Goal: Information Seeking & Learning: Learn about a topic

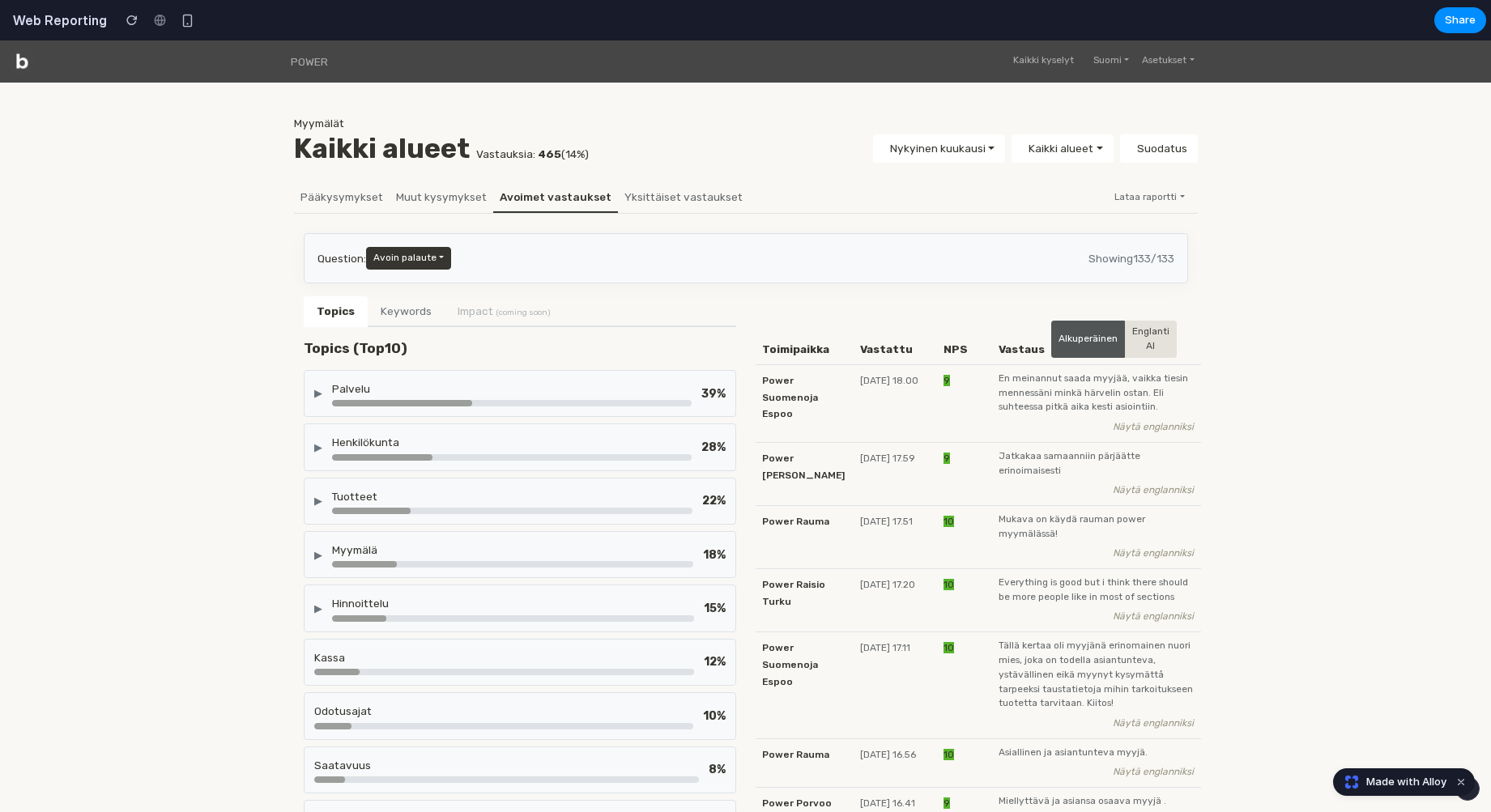
click at [336, 380] on div "Palvelu" at bounding box center [512, 389] width 360 height 16
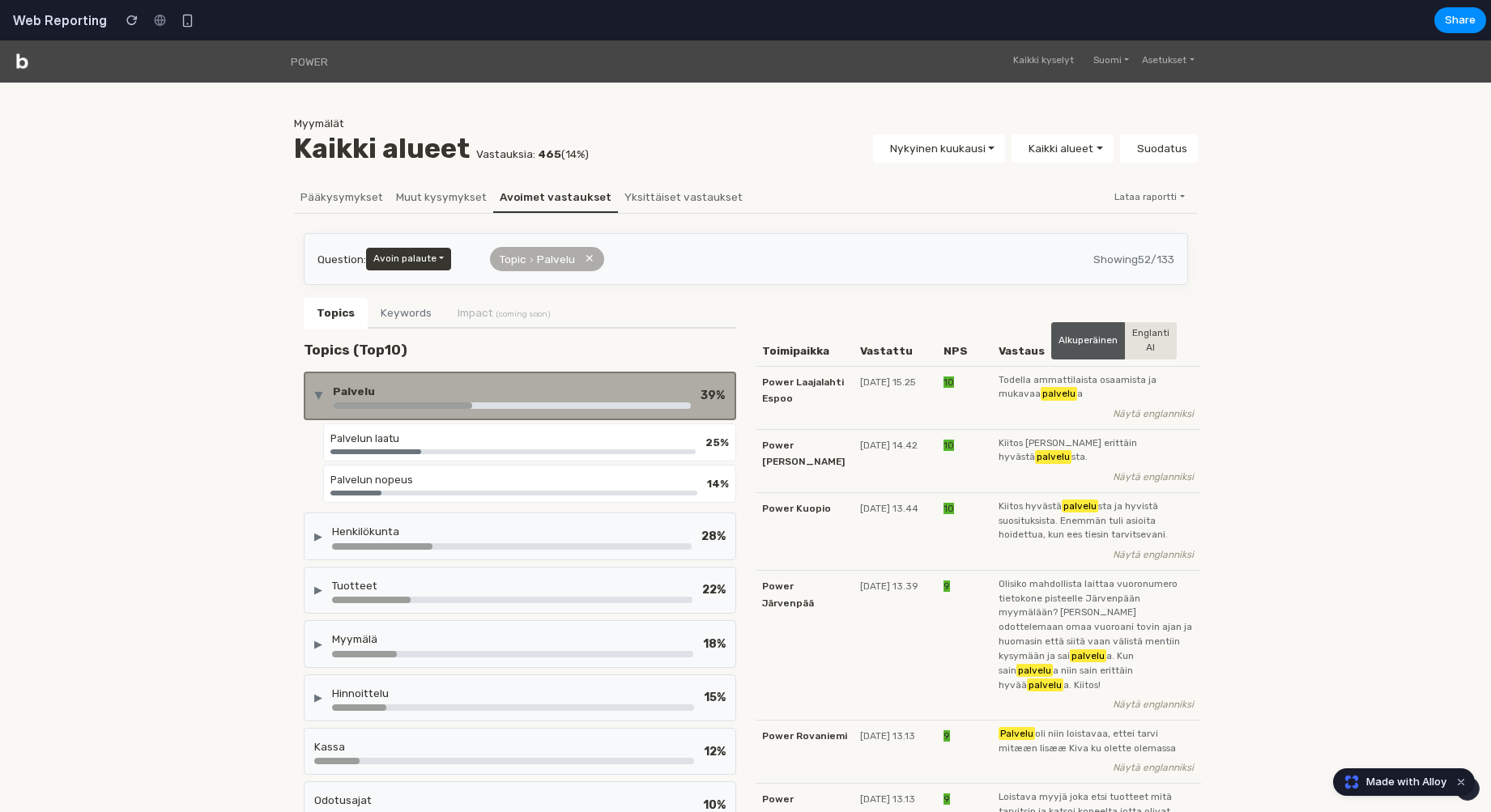
click at [336, 380] on div "▶ Palvelu 39 %" at bounding box center [520, 395] width 432 height 49
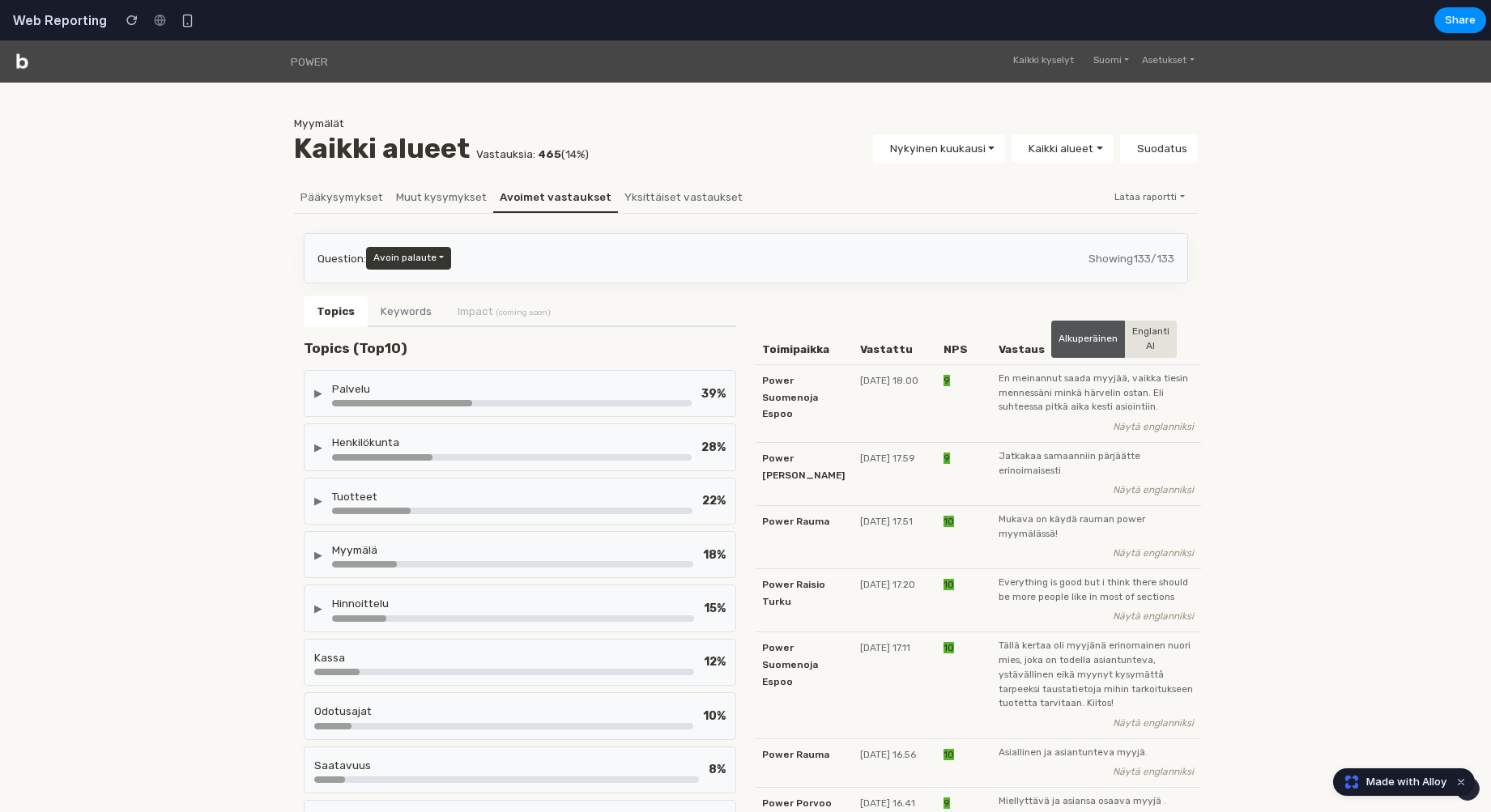
click at [354, 455] on div at bounding box center [382, 458] width 100 height 7
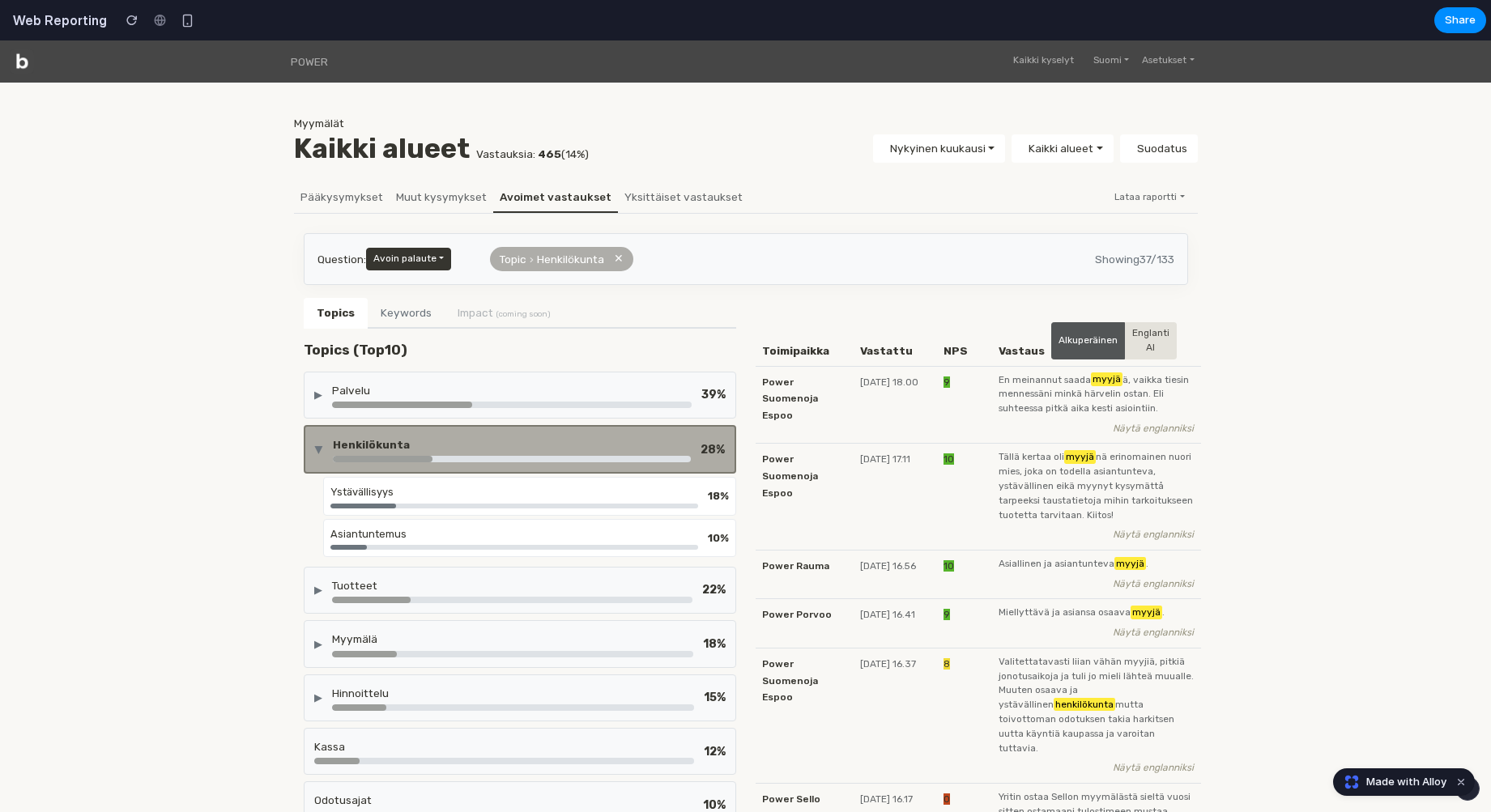
click at [354, 456] on div at bounding box center [383, 460] width 100 height 7
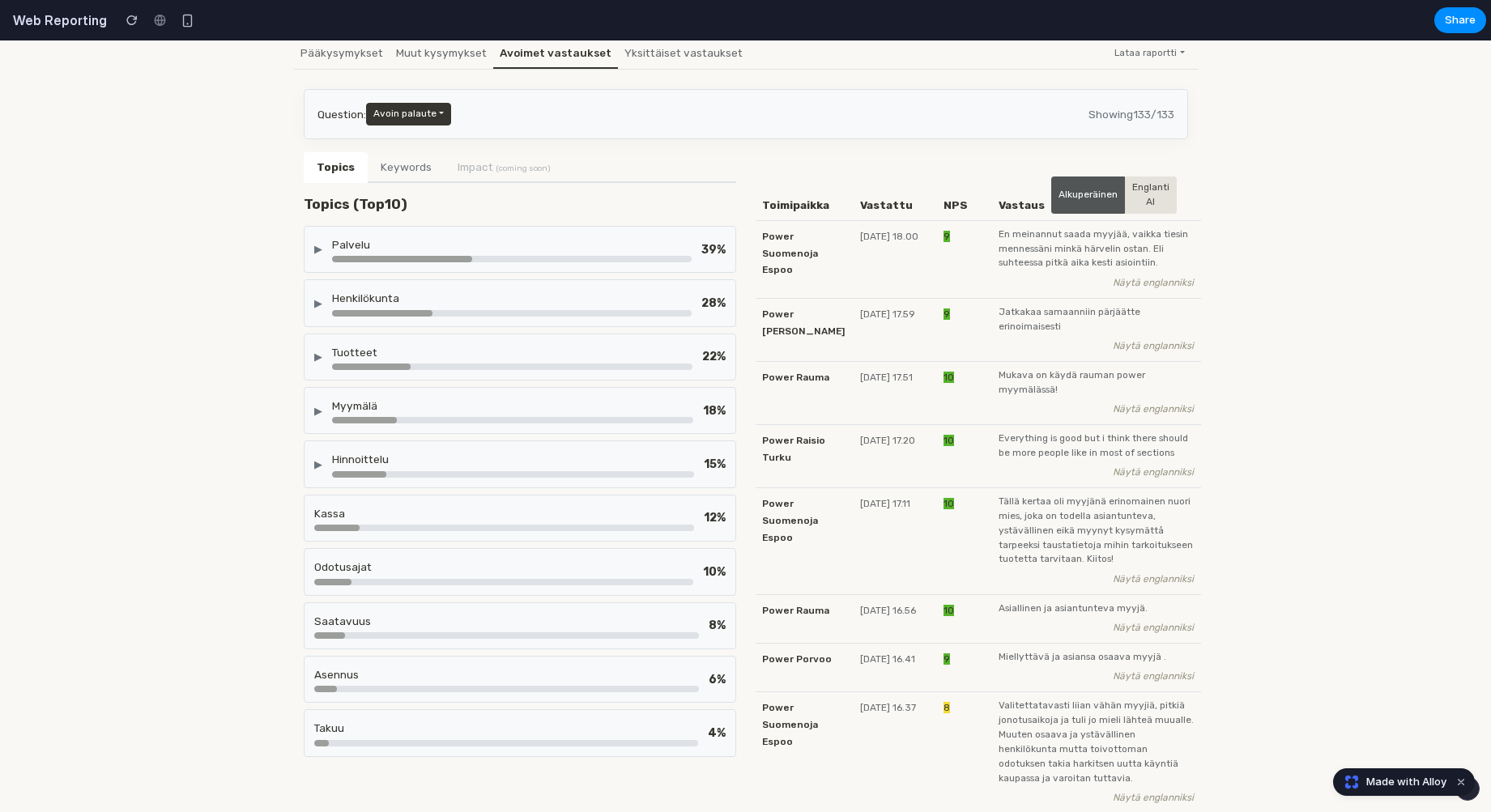
scroll to position [189, 0]
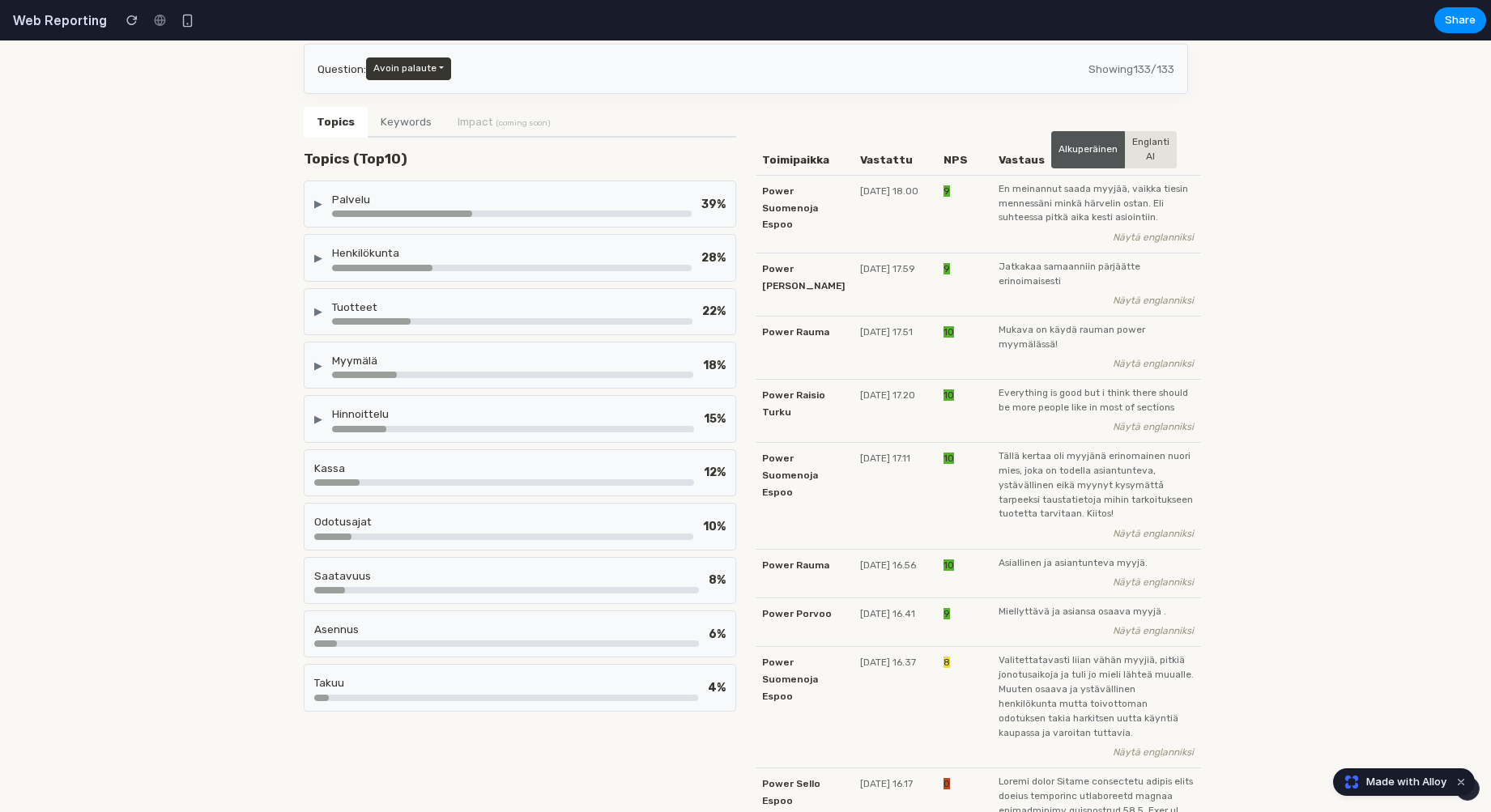
click at [383, 309] on div "Tuotteet" at bounding box center [512, 307] width 361 height 16
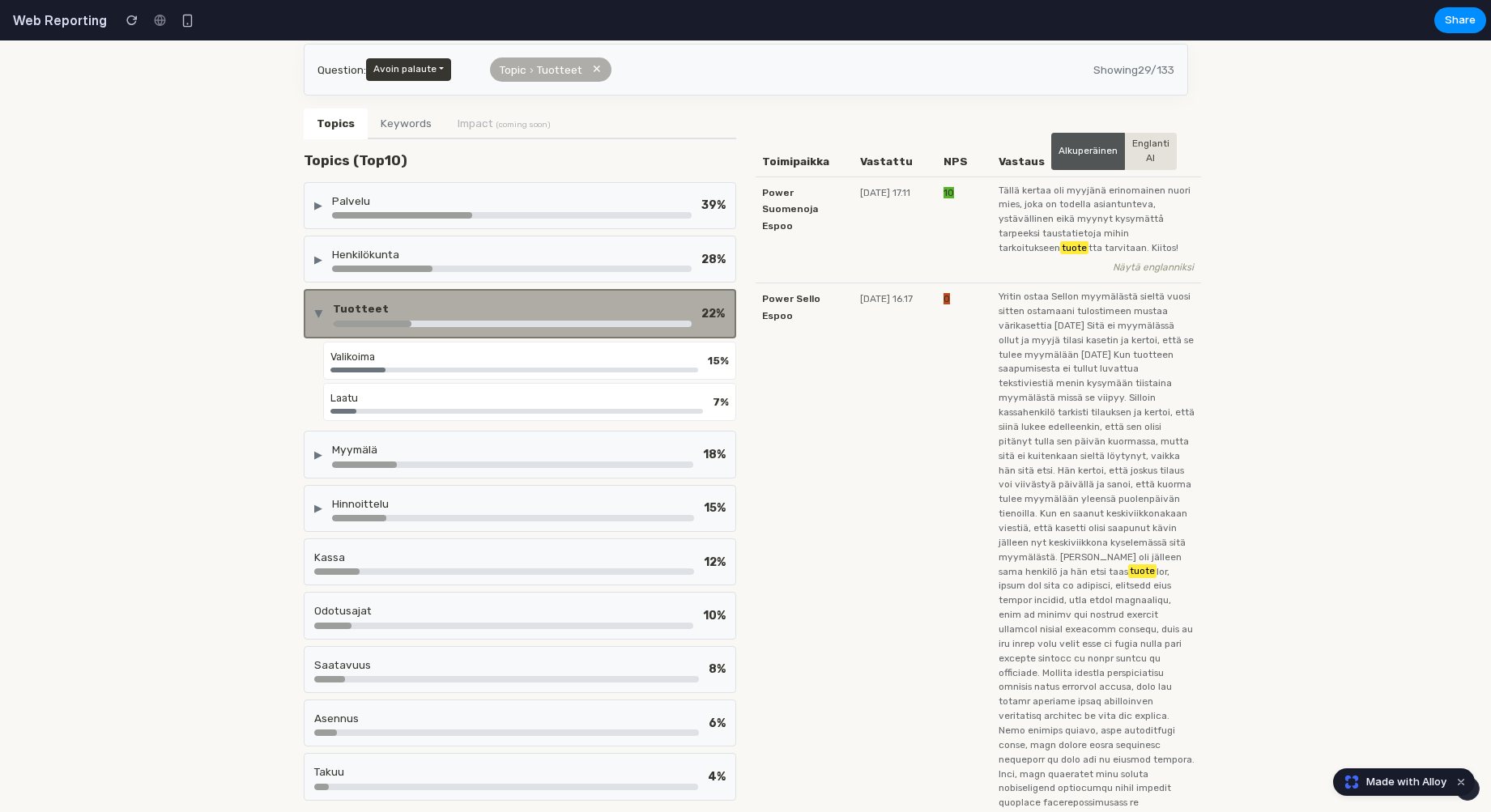
click at [383, 309] on div "Tuotteet" at bounding box center [512, 309] width 359 height 16
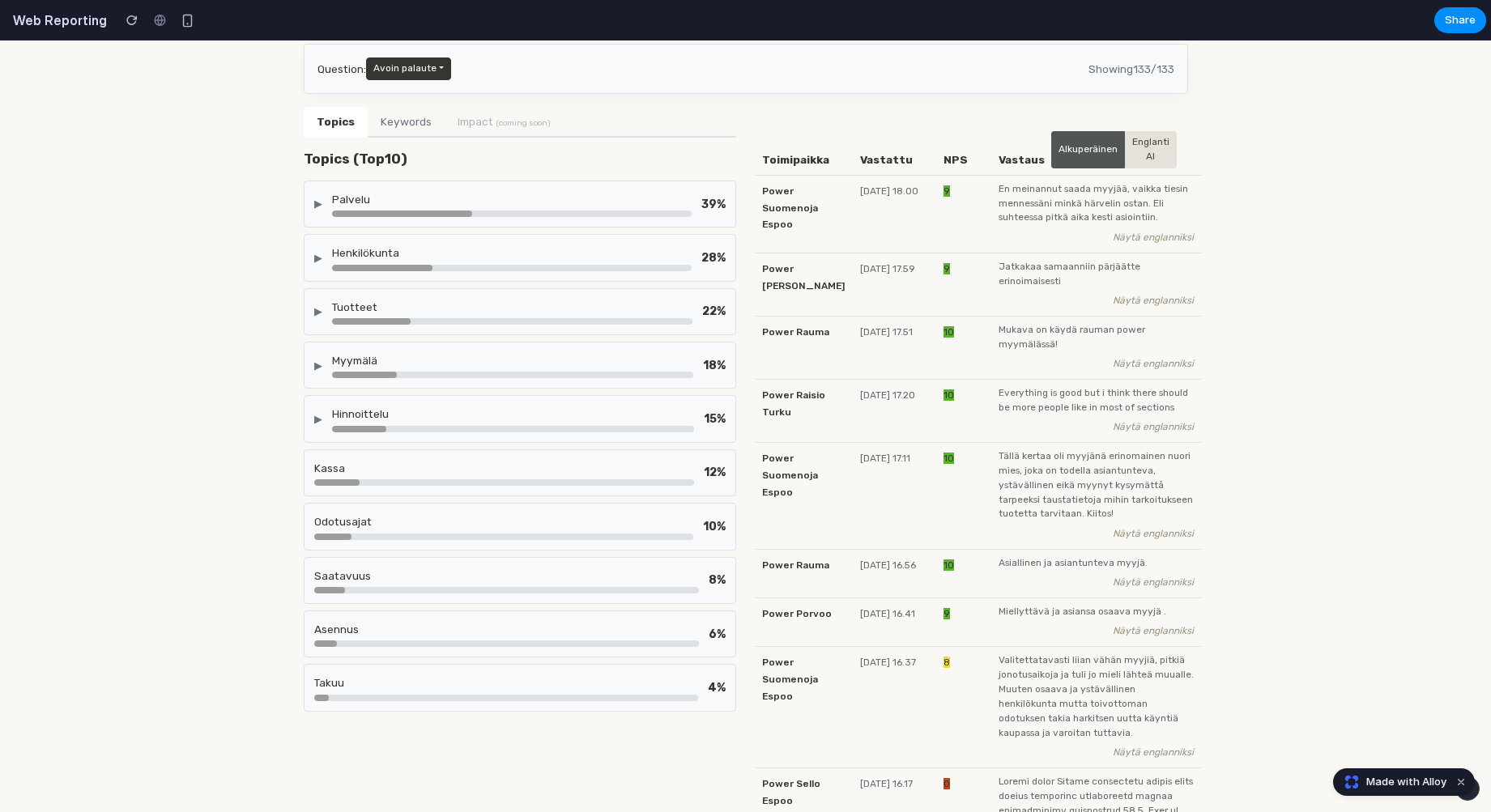
click at [372, 368] on div "Myymälä" at bounding box center [512, 365] width 361 height 26
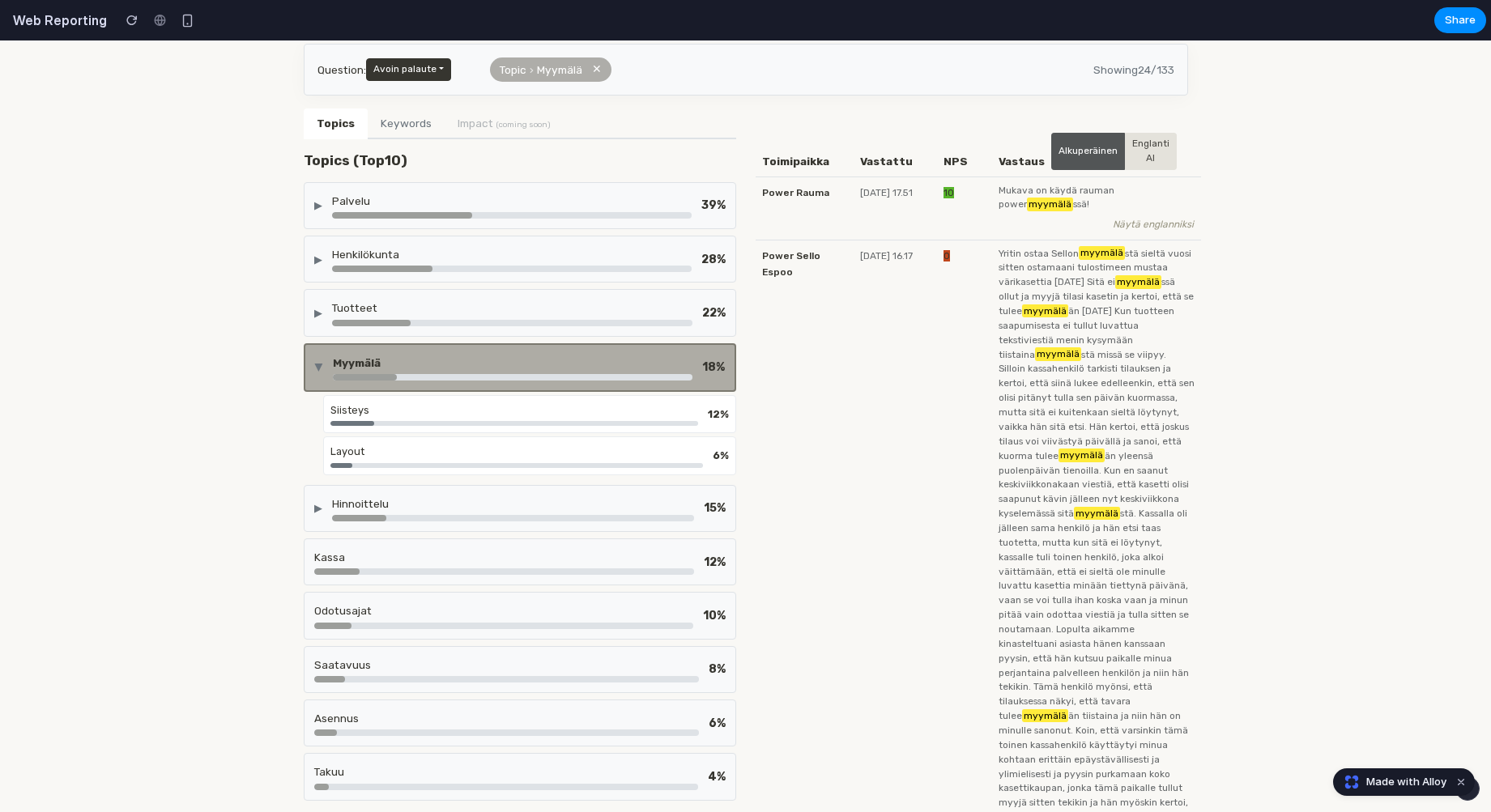
click at [371, 413] on div "Siisteys" at bounding box center [514, 410] width 367 height 16
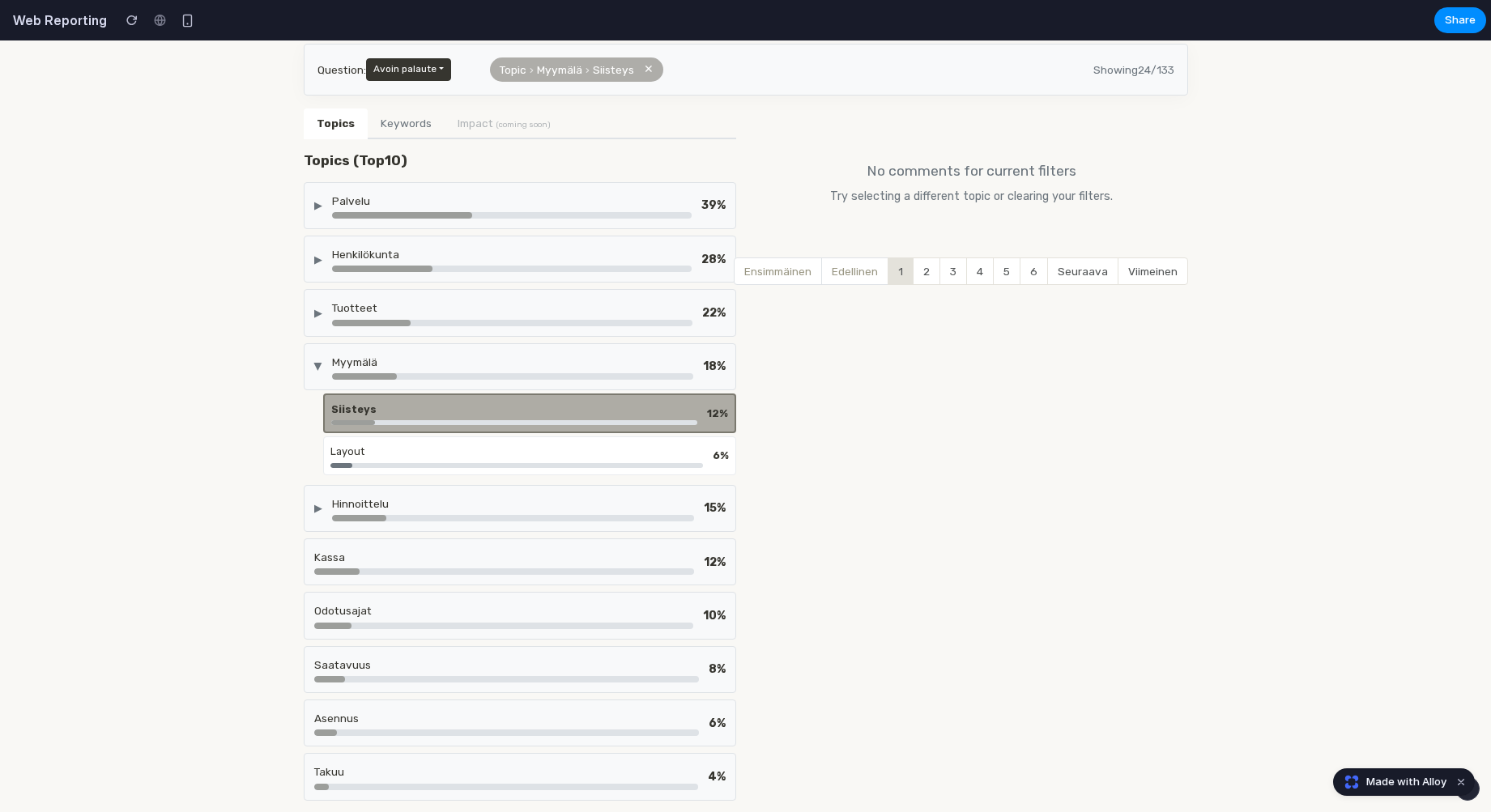
click at [371, 357] on div "Myymälä" at bounding box center [512, 362] width 361 height 16
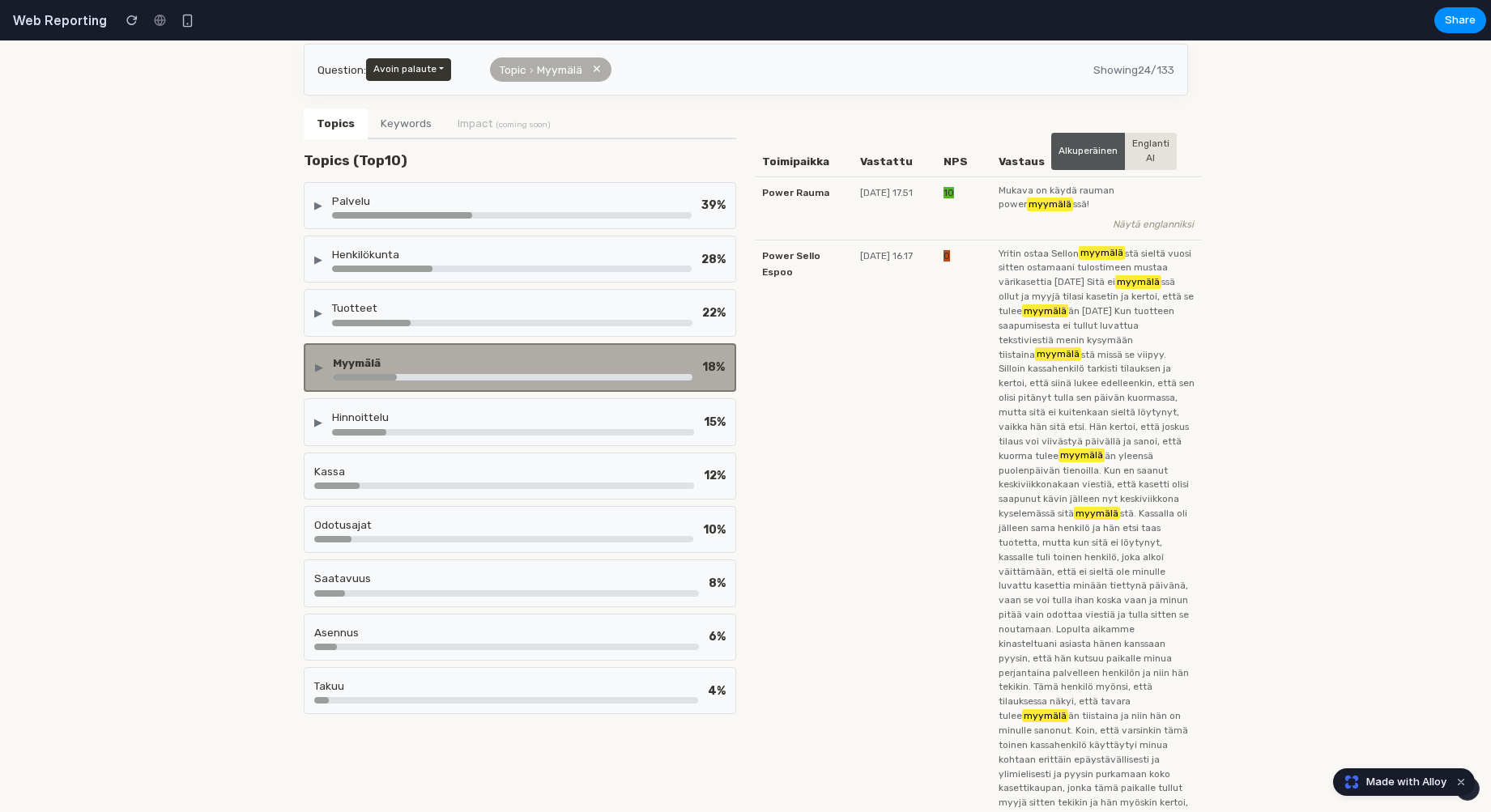
click at [366, 313] on div "Tuotteet" at bounding box center [512, 312] width 361 height 26
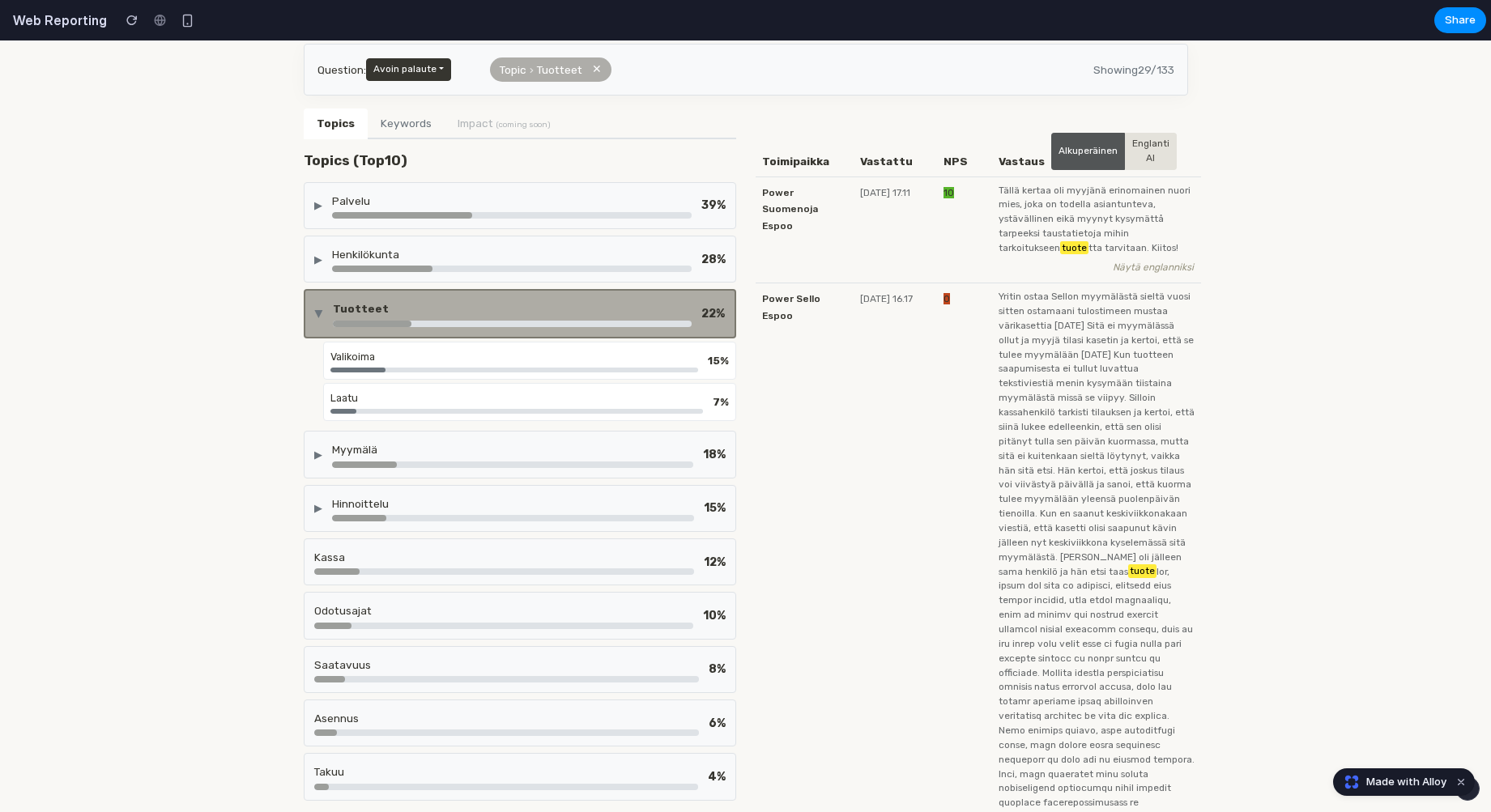
click at [366, 313] on div "Tuotteet" at bounding box center [512, 309] width 359 height 16
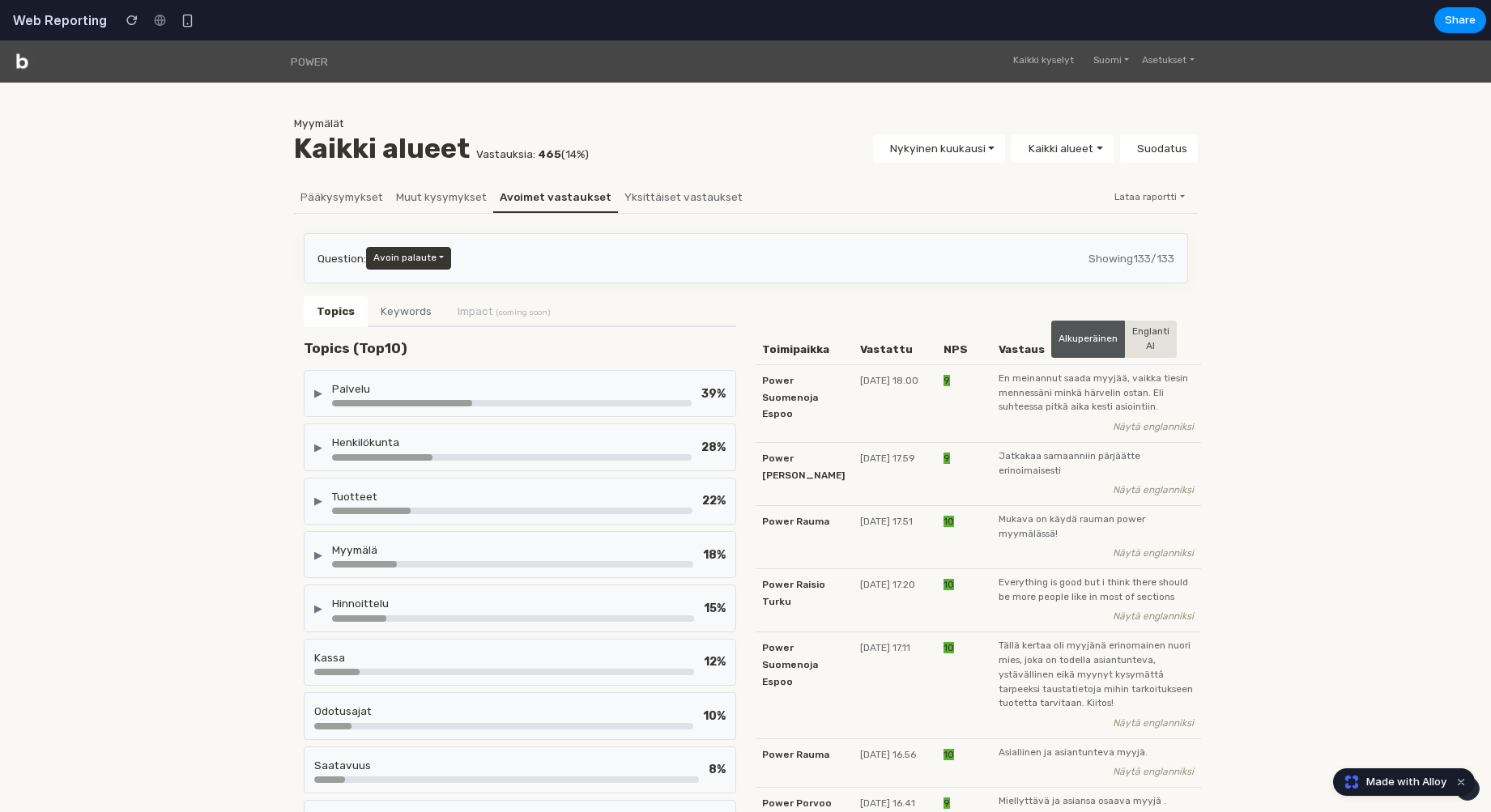
scroll to position [0, 0]
click at [386, 306] on button "Keywords" at bounding box center [405, 311] width 77 height 30
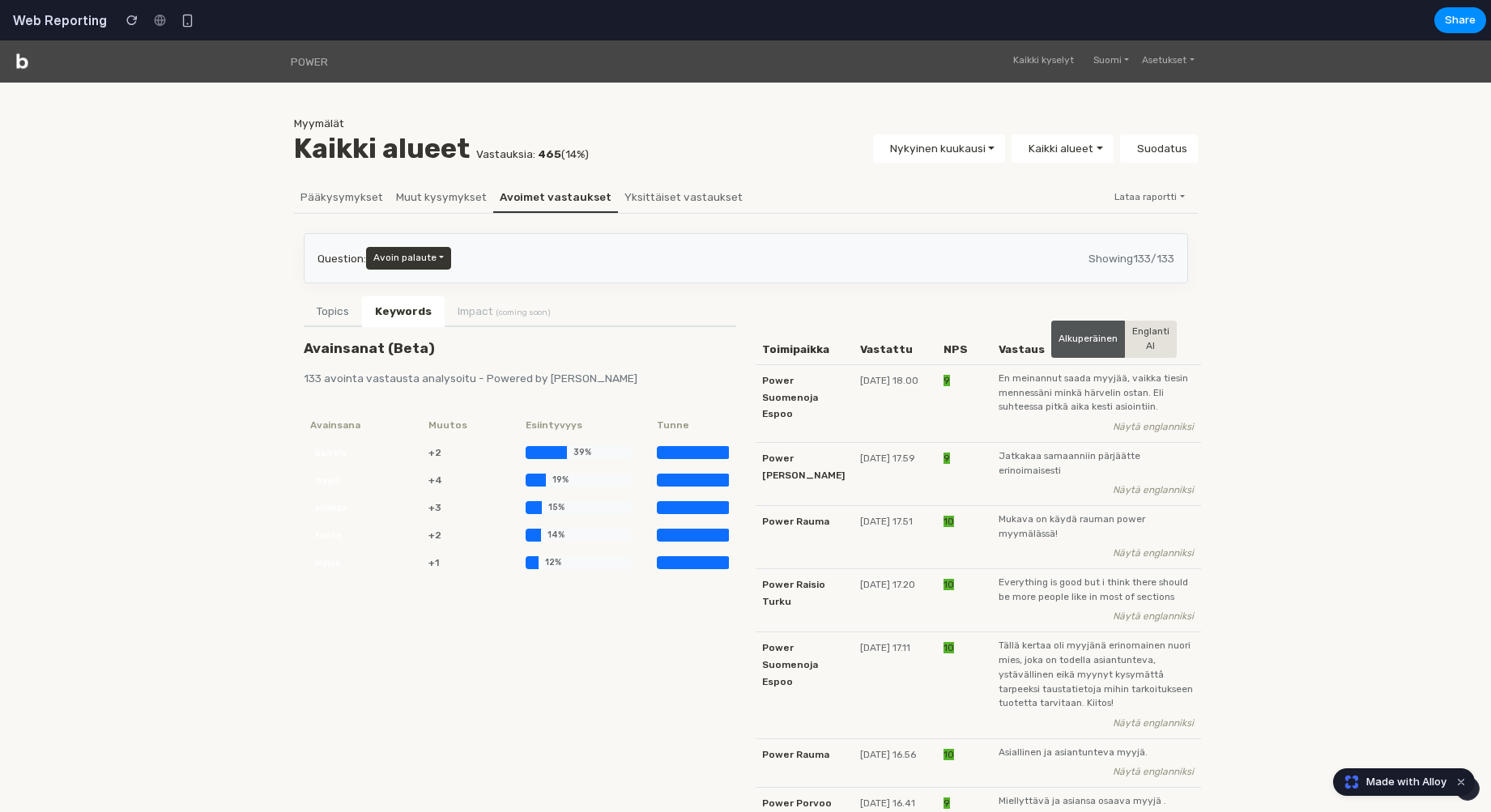
click at [324, 311] on button "Topics" at bounding box center [333, 311] width 58 height 30
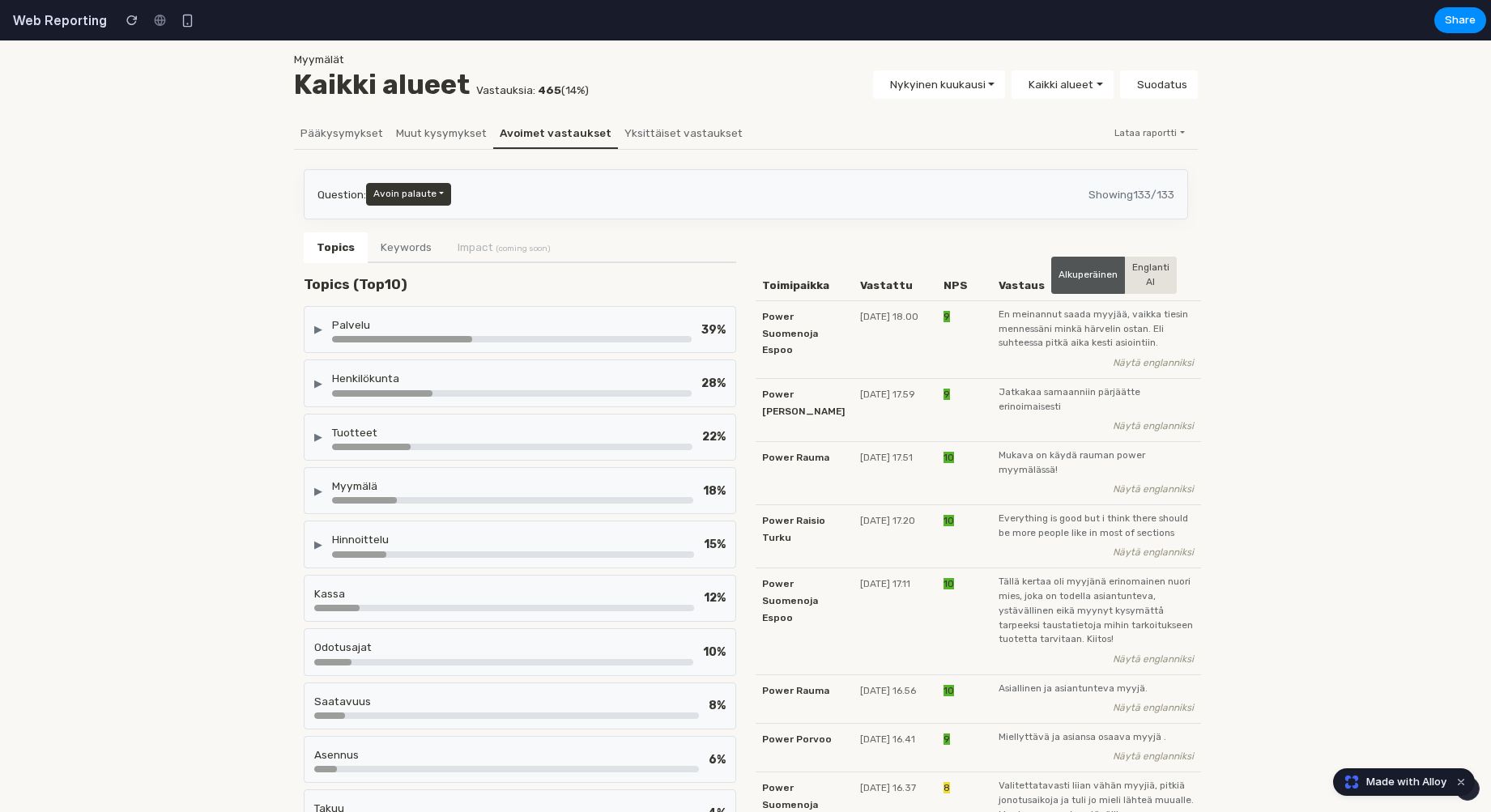
scroll to position [58, 0]
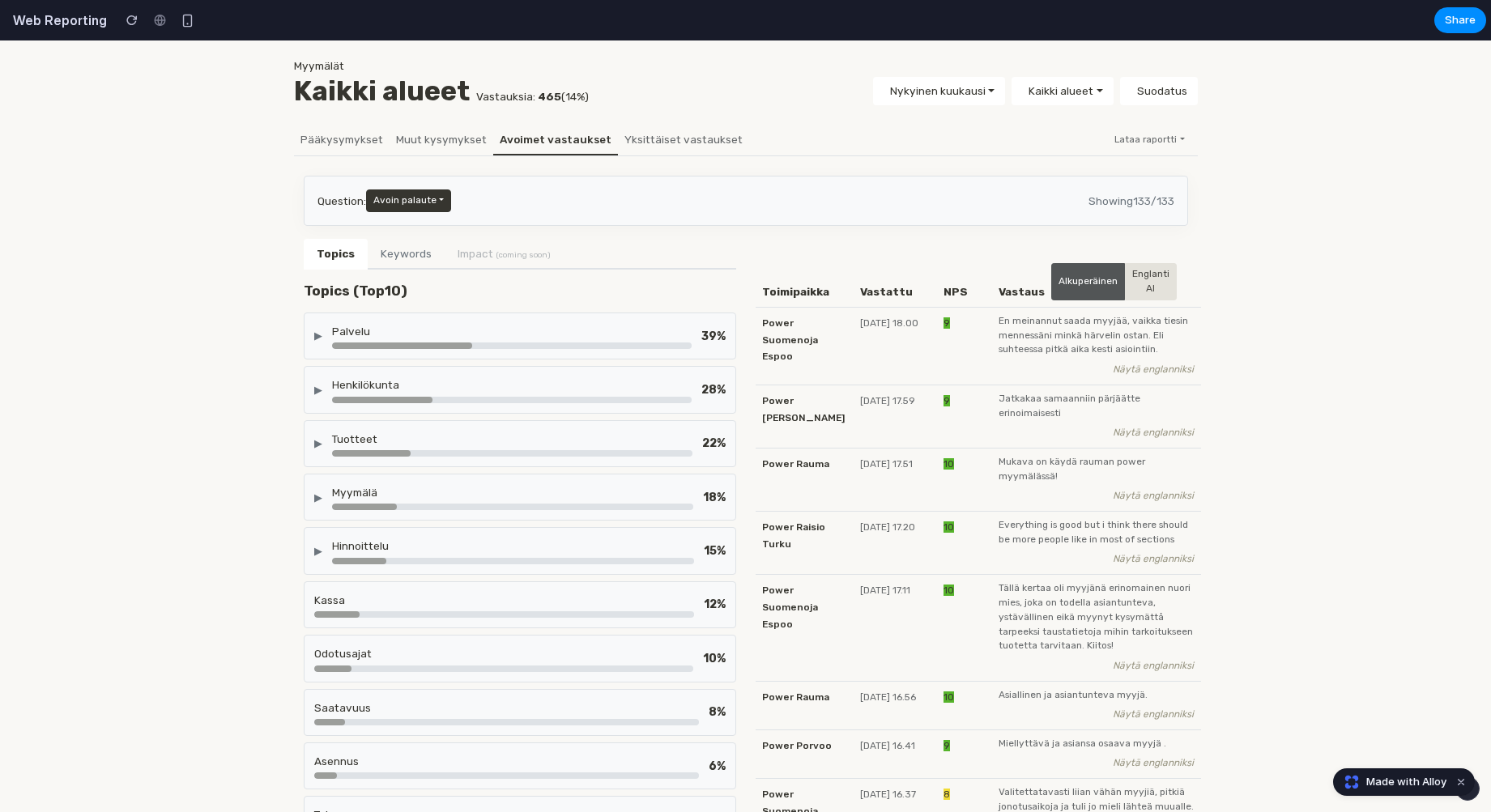
click at [333, 544] on div "Hinnoittelu" at bounding box center [512, 546] width 362 height 16
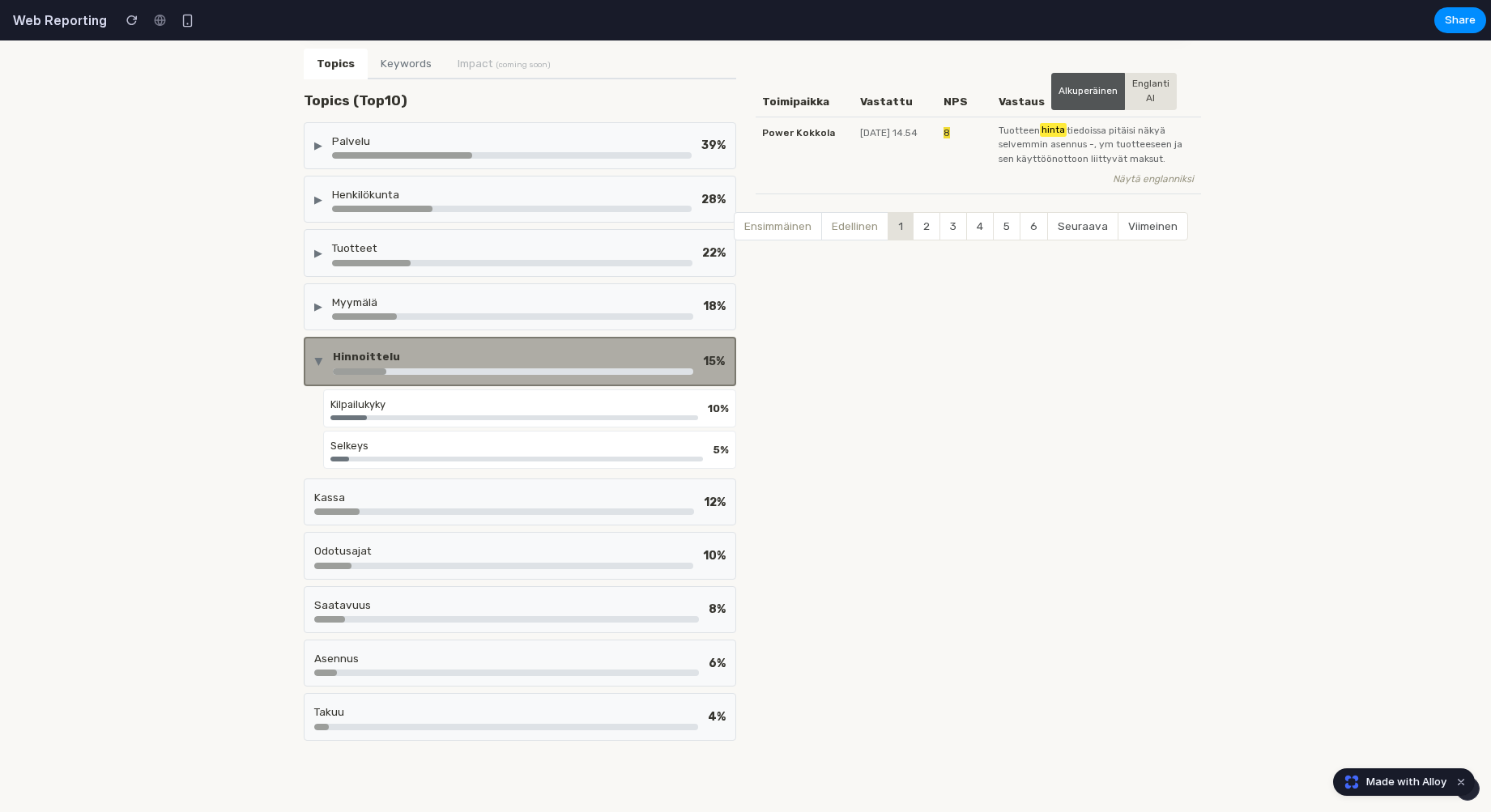
scroll to position [244, 0]
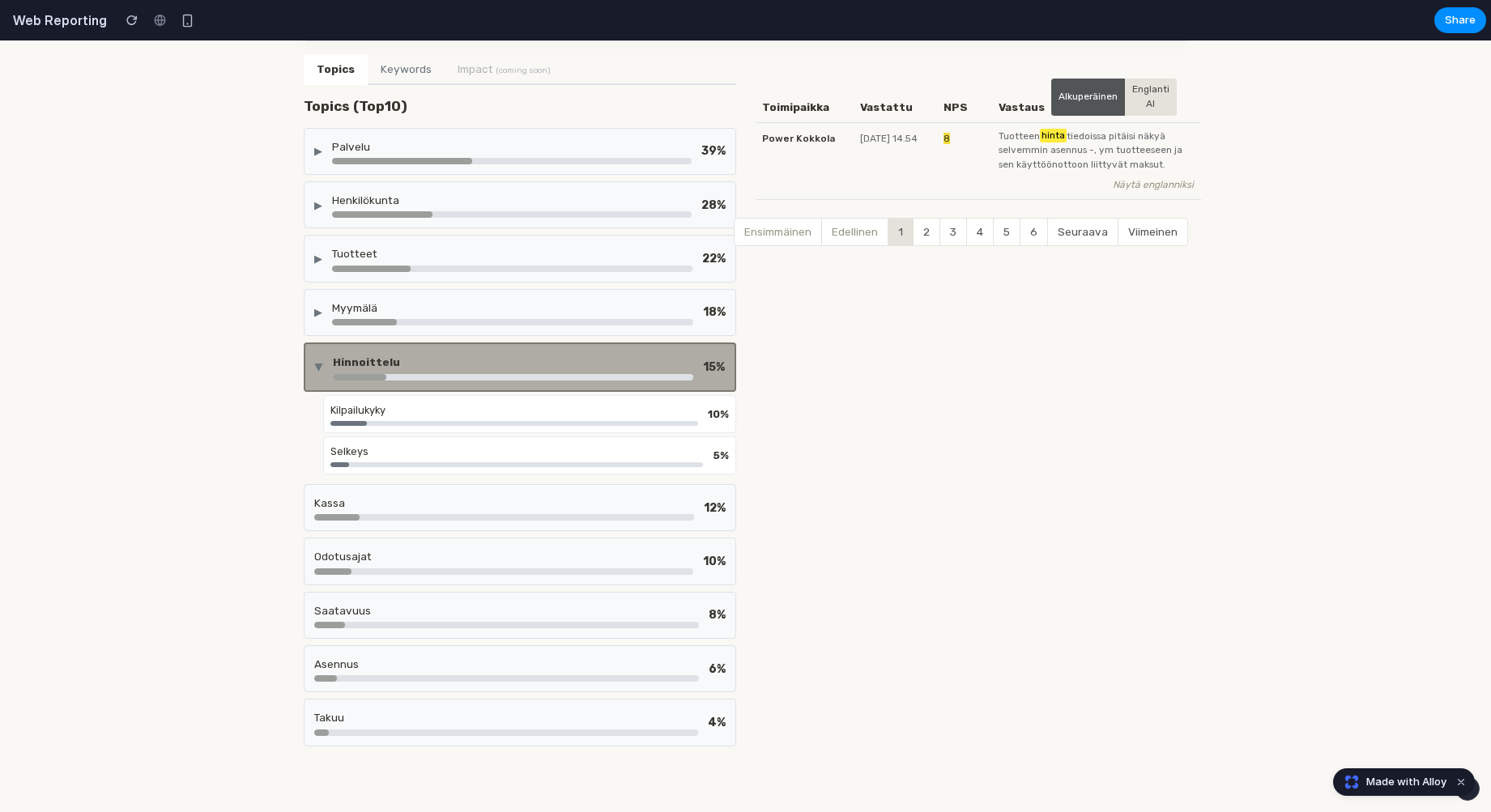
click at [324, 362] on div "▶" at bounding box center [319, 366] width 16 height 8
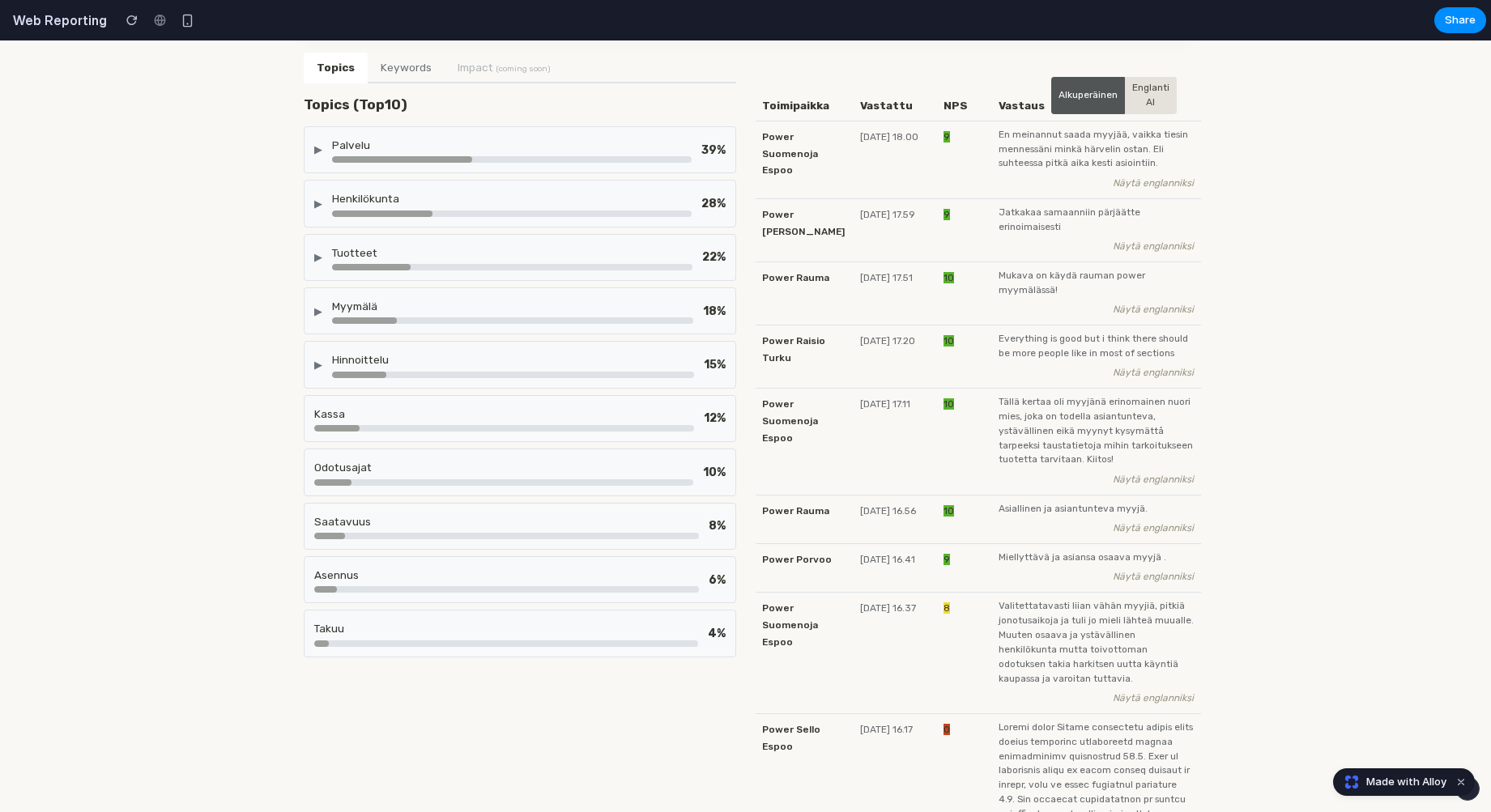
click at [444, 425] on div at bounding box center [503, 428] width 380 height 7
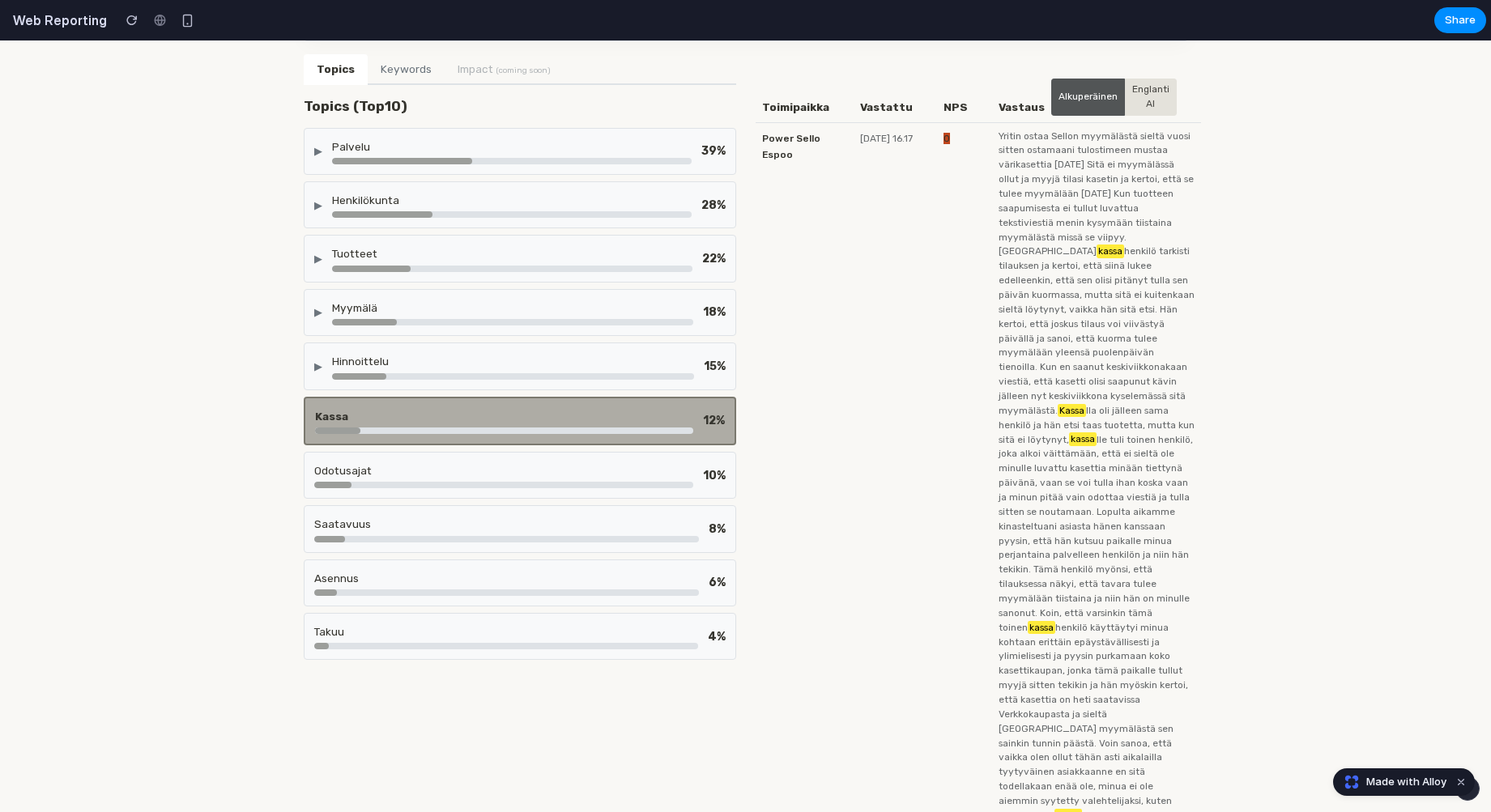
click at [482, 365] on div "Hinnoittelu" at bounding box center [512, 362] width 362 height 16
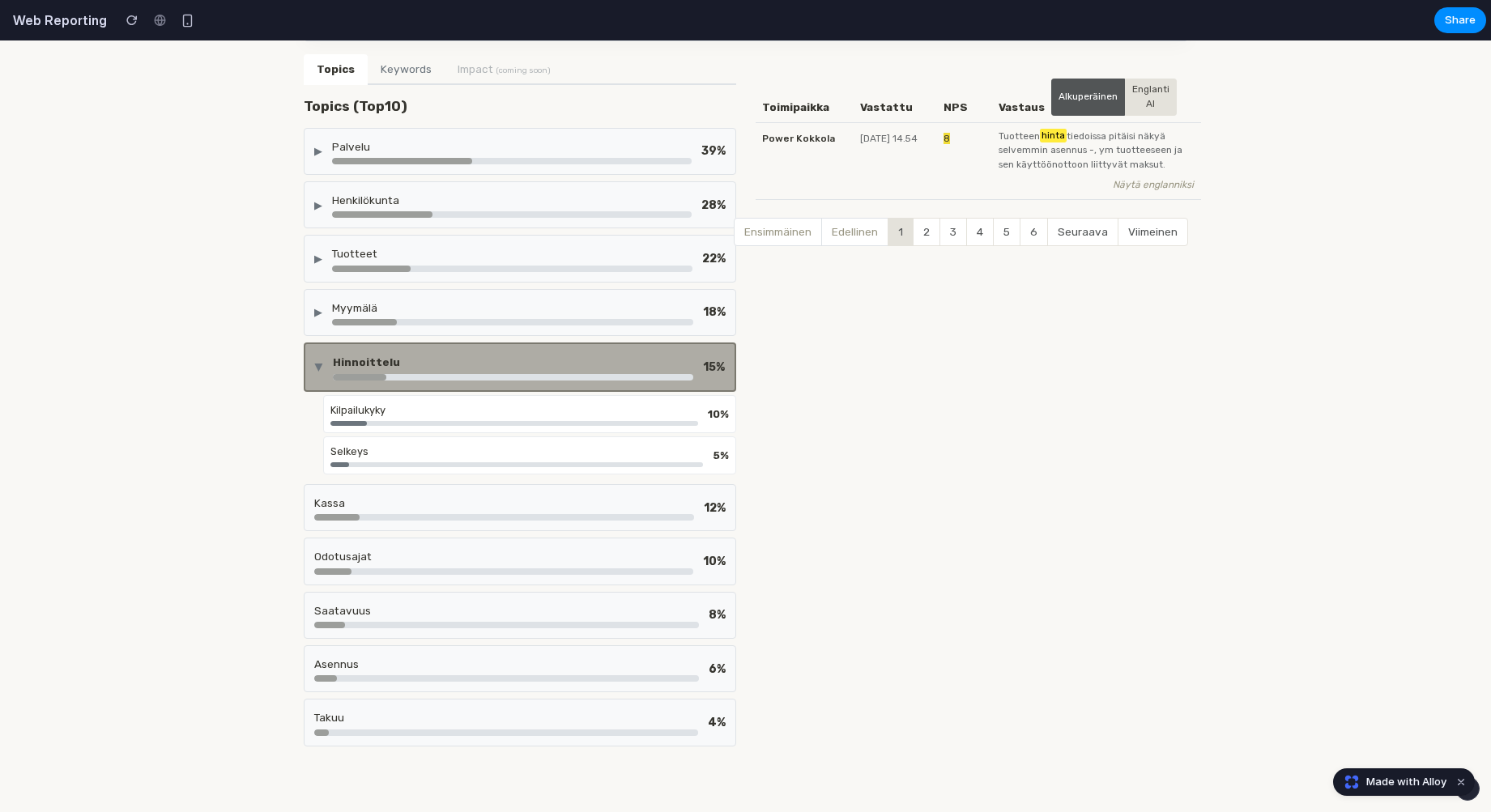
click at [488, 301] on div "Myymälä" at bounding box center [512, 308] width 361 height 16
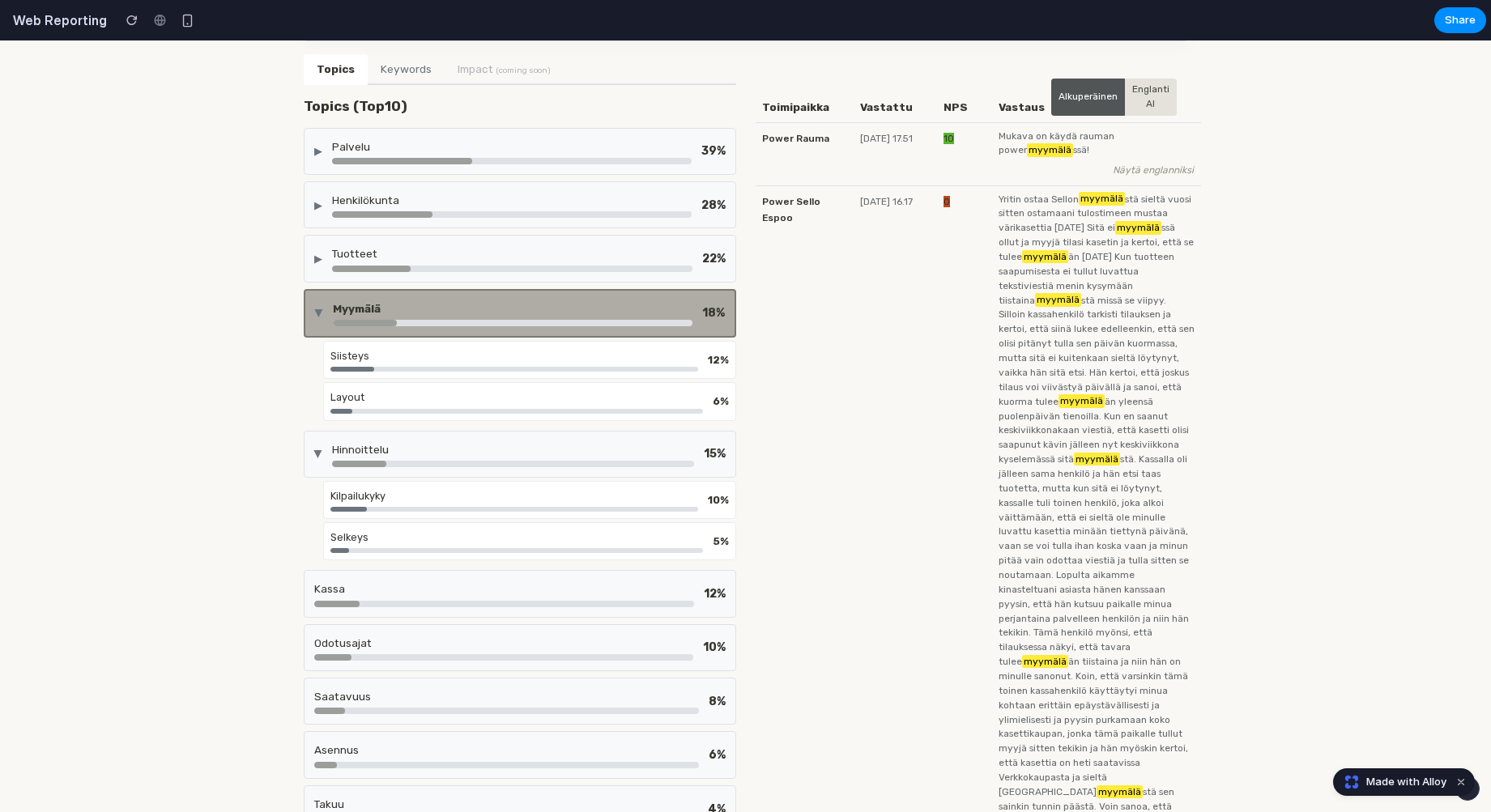
click at [477, 423] on div "▶ Palvelu 39 % ▶ Henkilökunta 28 % ▶ Tuotteet 22 % ▶ Myymälä 18 % [DEMOGRAPHIC_…" at bounding box center [520, 480] width 432 height 705
click at [480, 446] on div "Hinnoittelu" at bounding box center [512, 450] width 362 height 16
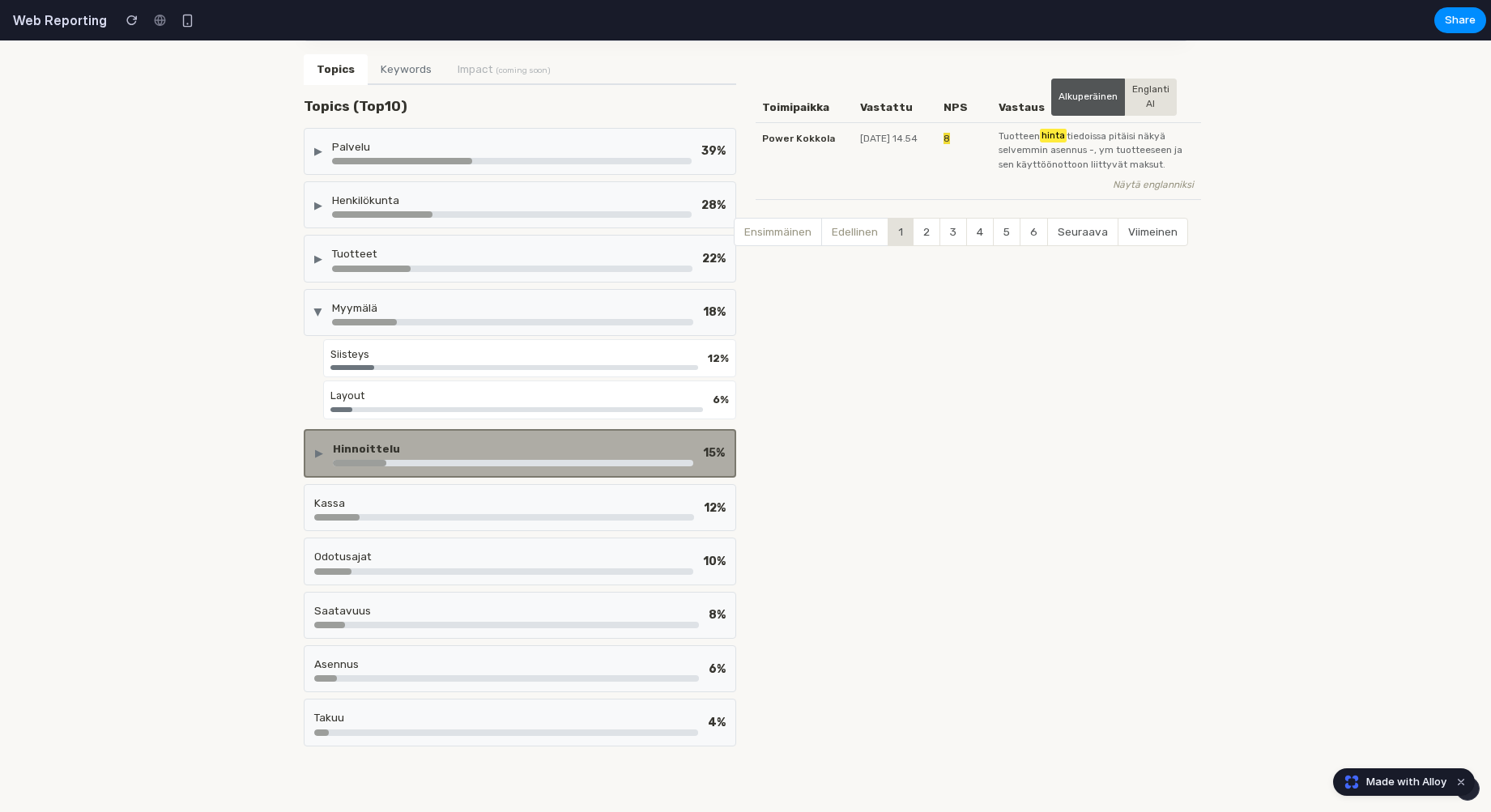
click at [446, 300] on div "Myymälä" at bounding box center [512, 308] width 361 height 16
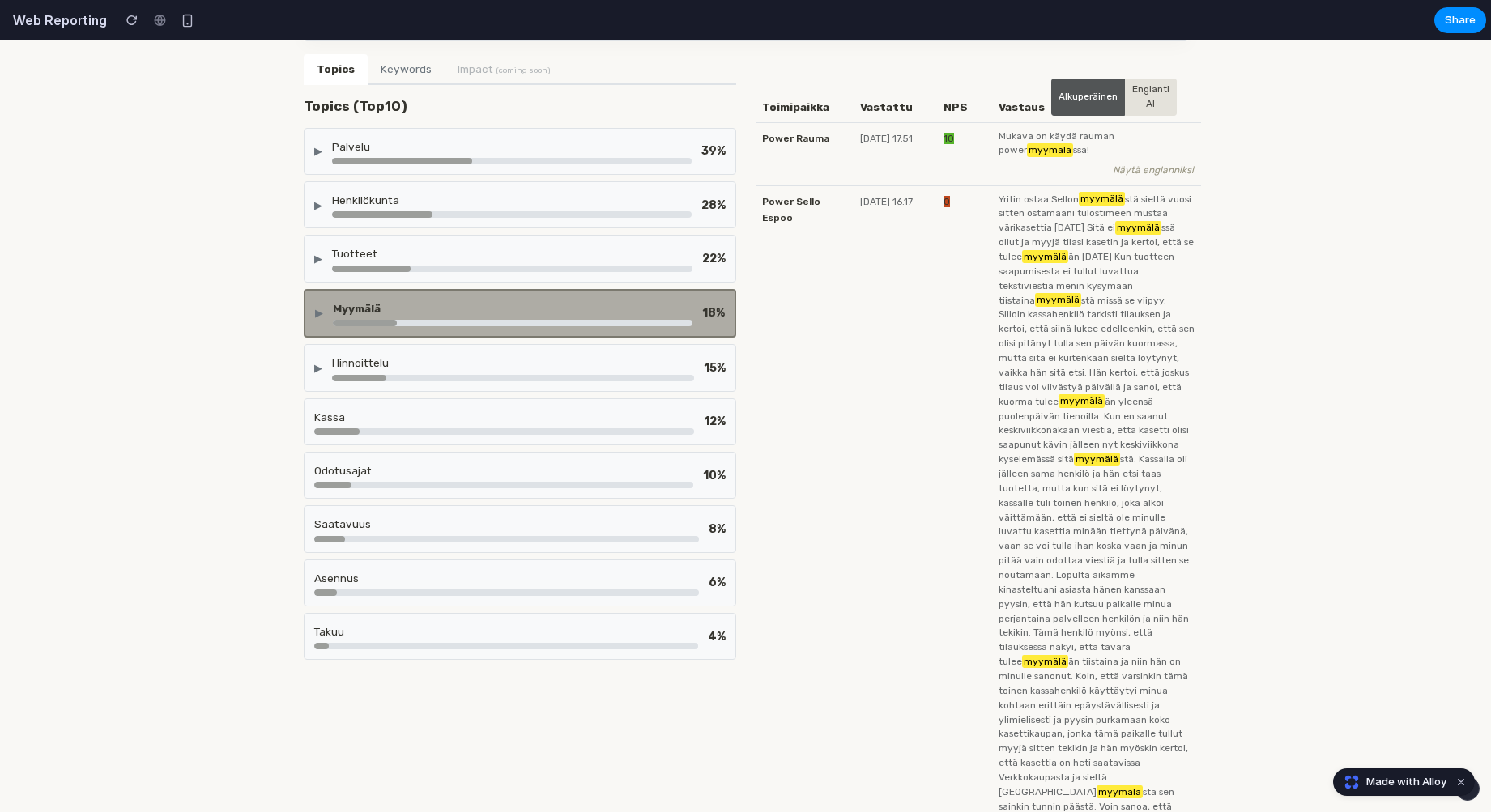
click at [446, 301] on div "Myymälä" at bounding box center [512, 309] width 360 height 16
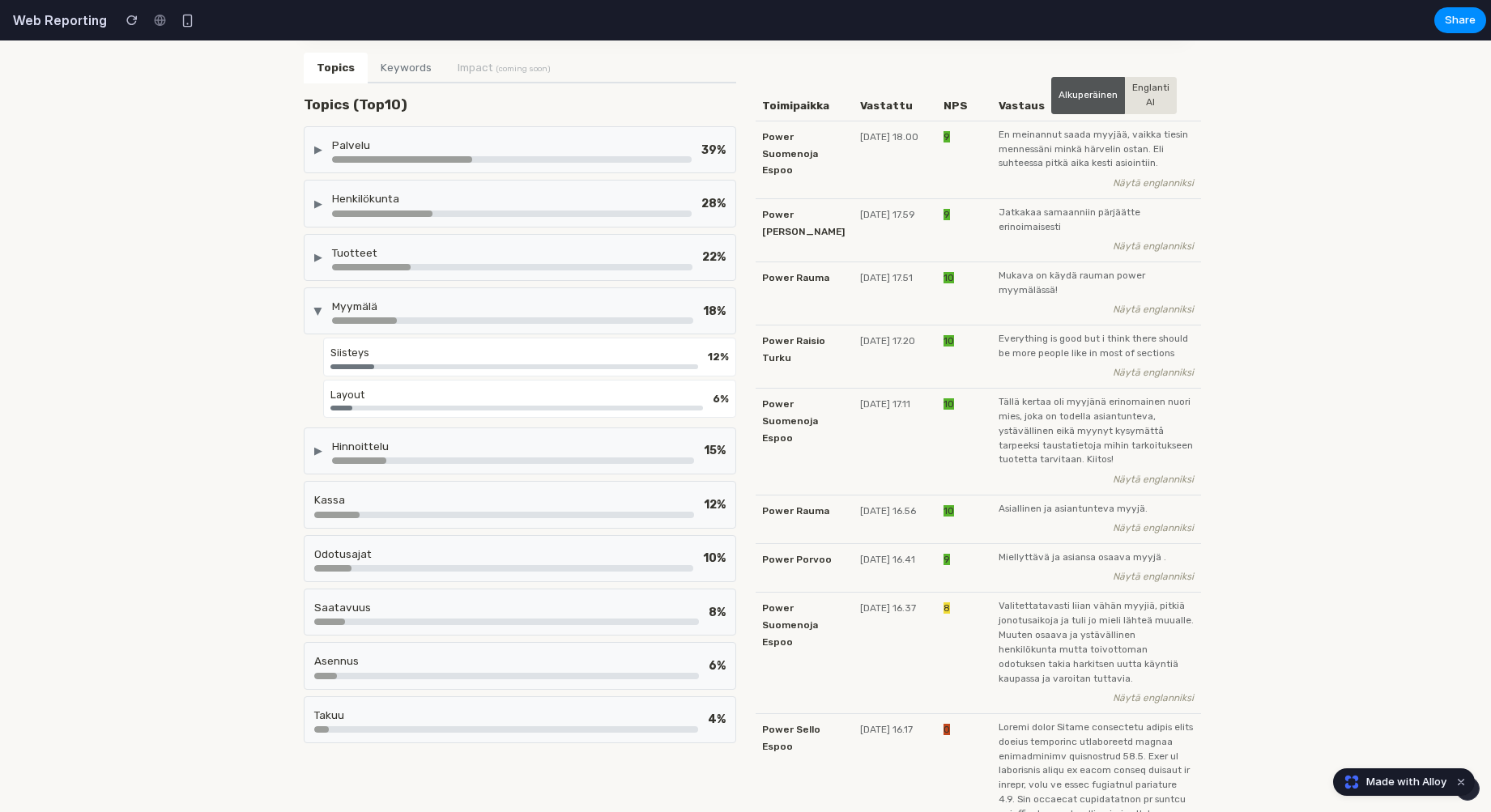
click at [446, 299] on div "Myymälä" at bounding box center [512, 306] width 361 height 16
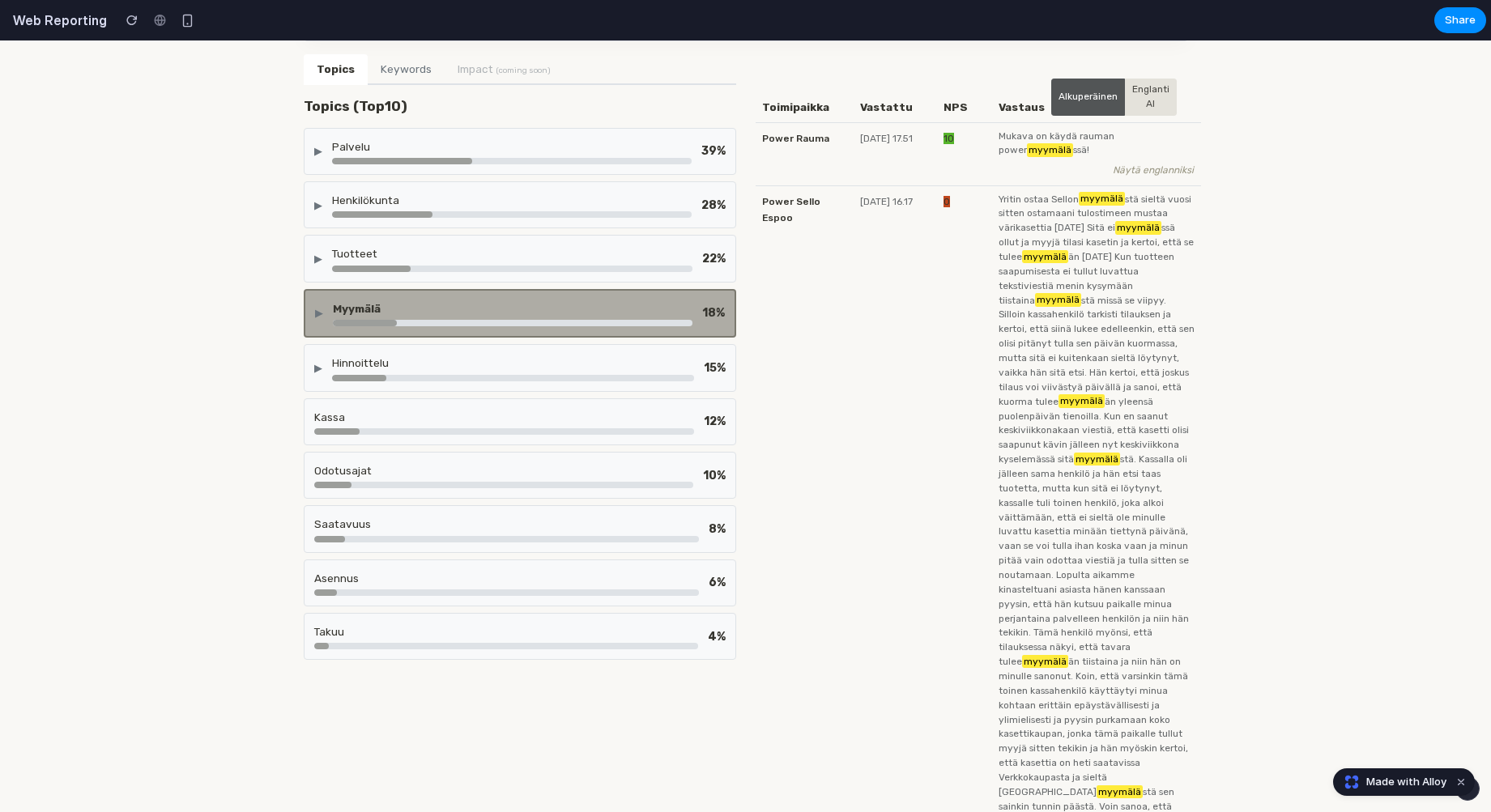
click at [192, 271] on div "POWER Kaikki kyselyt Suomi English Suomi Svenska Dansk Norsk Asetukset Oma tili…" at bounding box center [746, 602] width 1471 height 1612
click at [437, 135] on div "▶ Palvelu 39 %" at bounding box center [520, 151] width 432 height 47
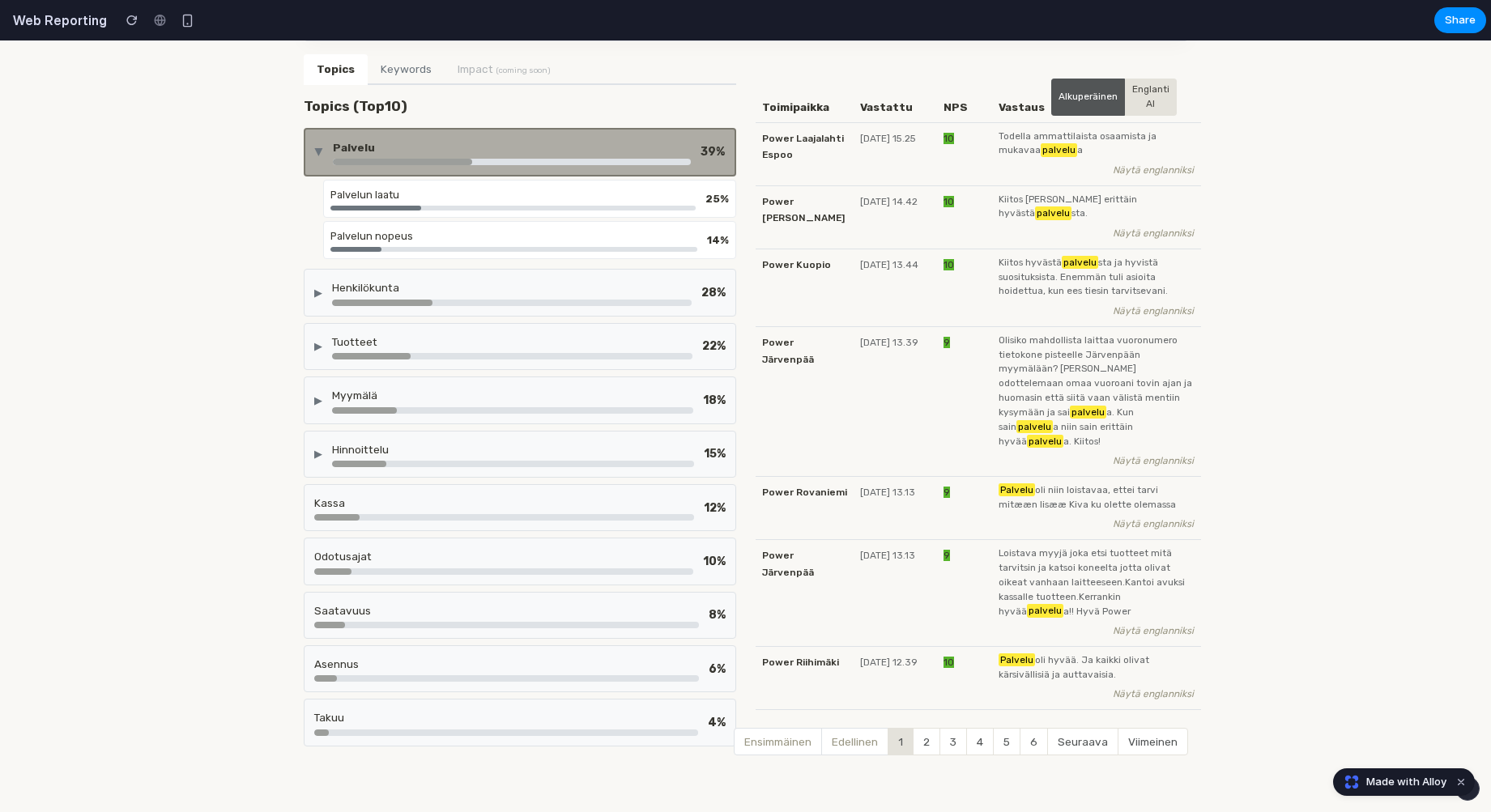
click at [437, 135] on div "▶ Palvelu 39 %" at bounding box center [520, 152] width 432 height 49
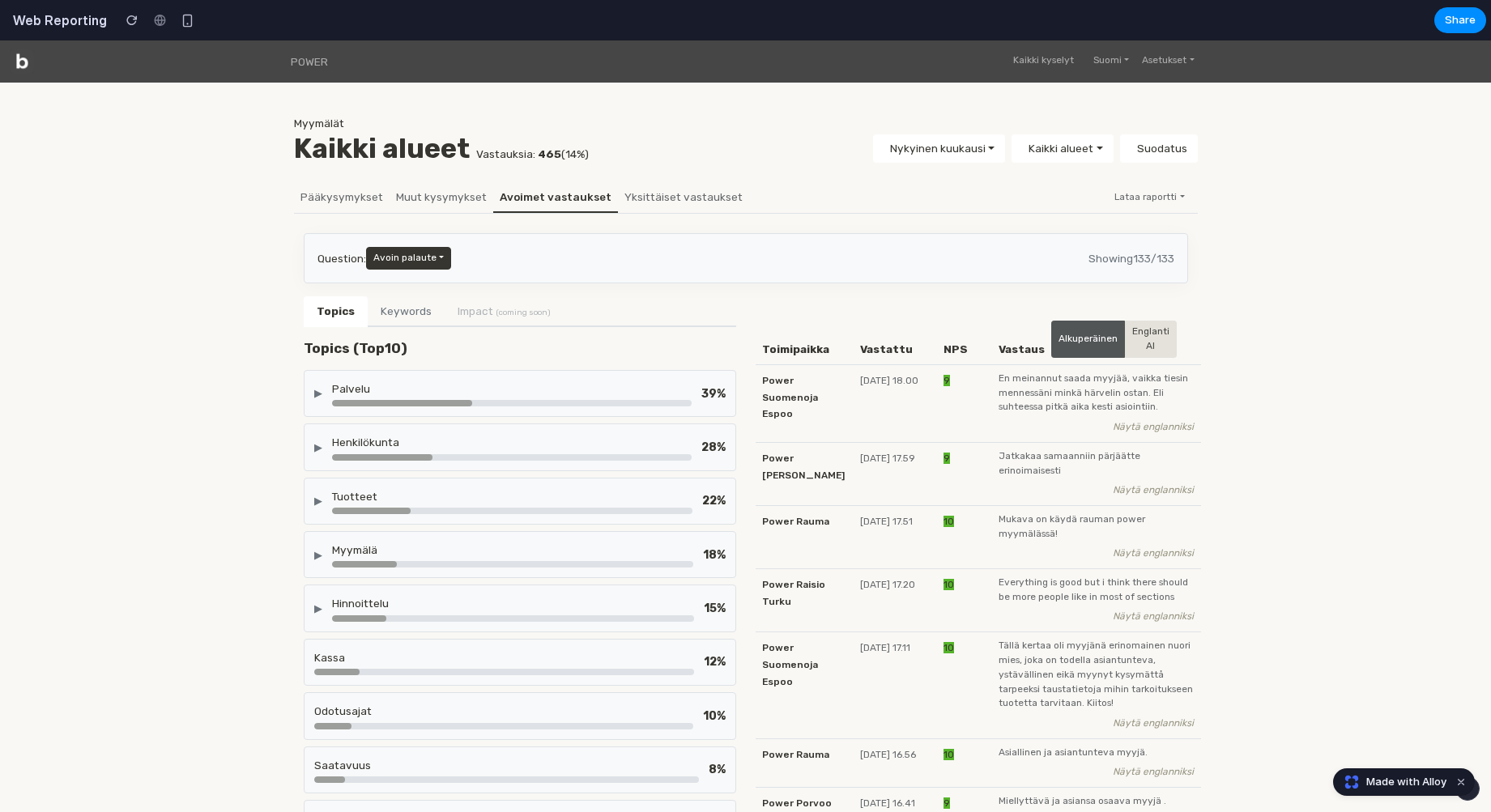
scroll to position [0, 0]
click at [631, 445] on div "Henkilökunta" at bounding box center [512, 442] width 360 height 16
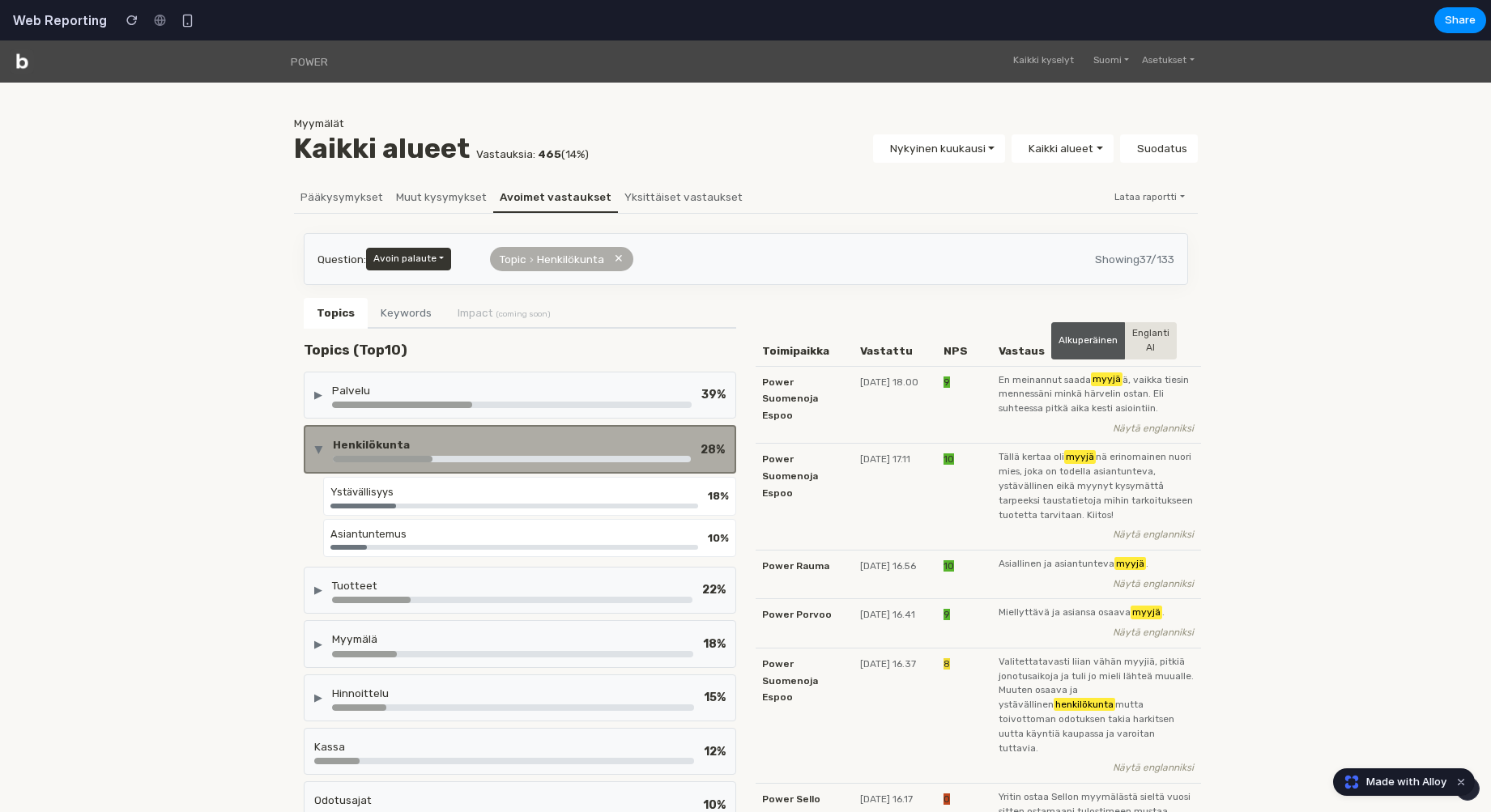
click at [631, 445] on div "Henkilökunta" at bounding box center [512, 445] width 358 height 16
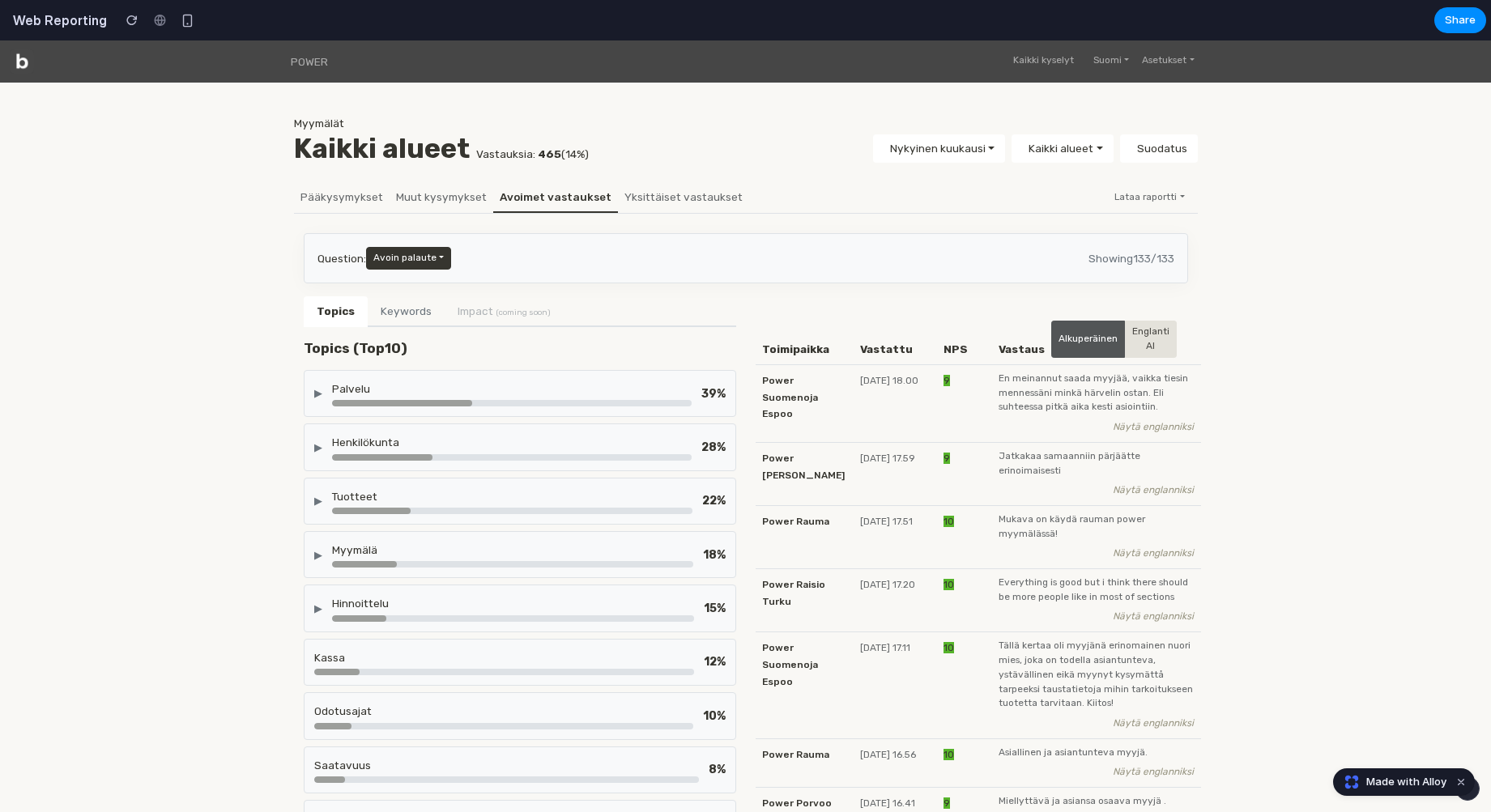
click at [396, 314] on button "Keywords" at bounding box center [405, 311] width 77 height 30
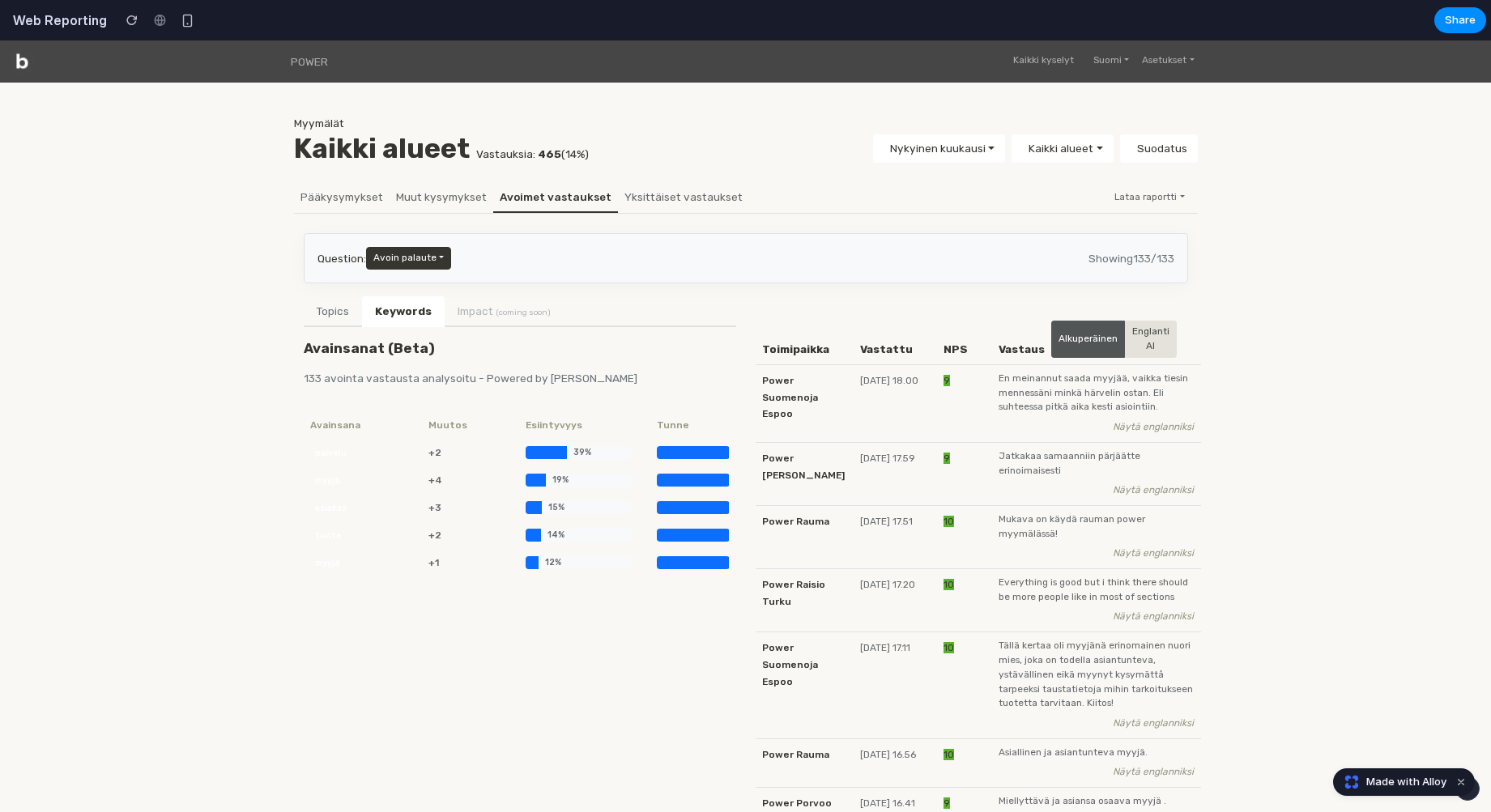
click at [484, 324] on ul "Topics Keywords Impact (coming soon)" at bounding box center [520, 311] width 432 height 30
click at [488, 311] on li "Impact (coming soon)" at bounding box center [504, 310] width 119 height 29
click at [323, 306] on button "Topics" at bounding box center [333, 311] width 58 height 30
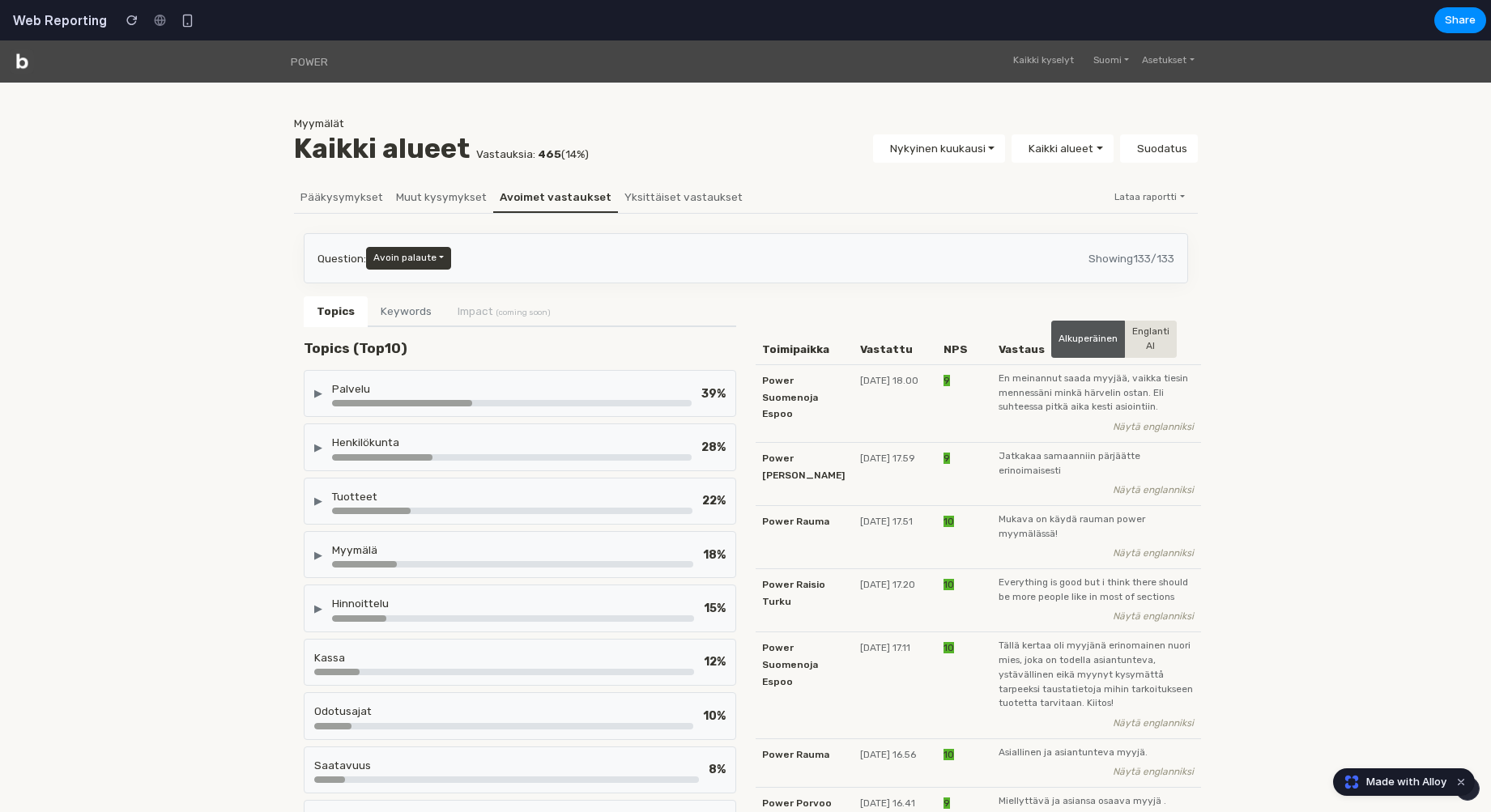
click at [315, 390] on div "▶" at bounding box center [318, 393] width 8 height 16
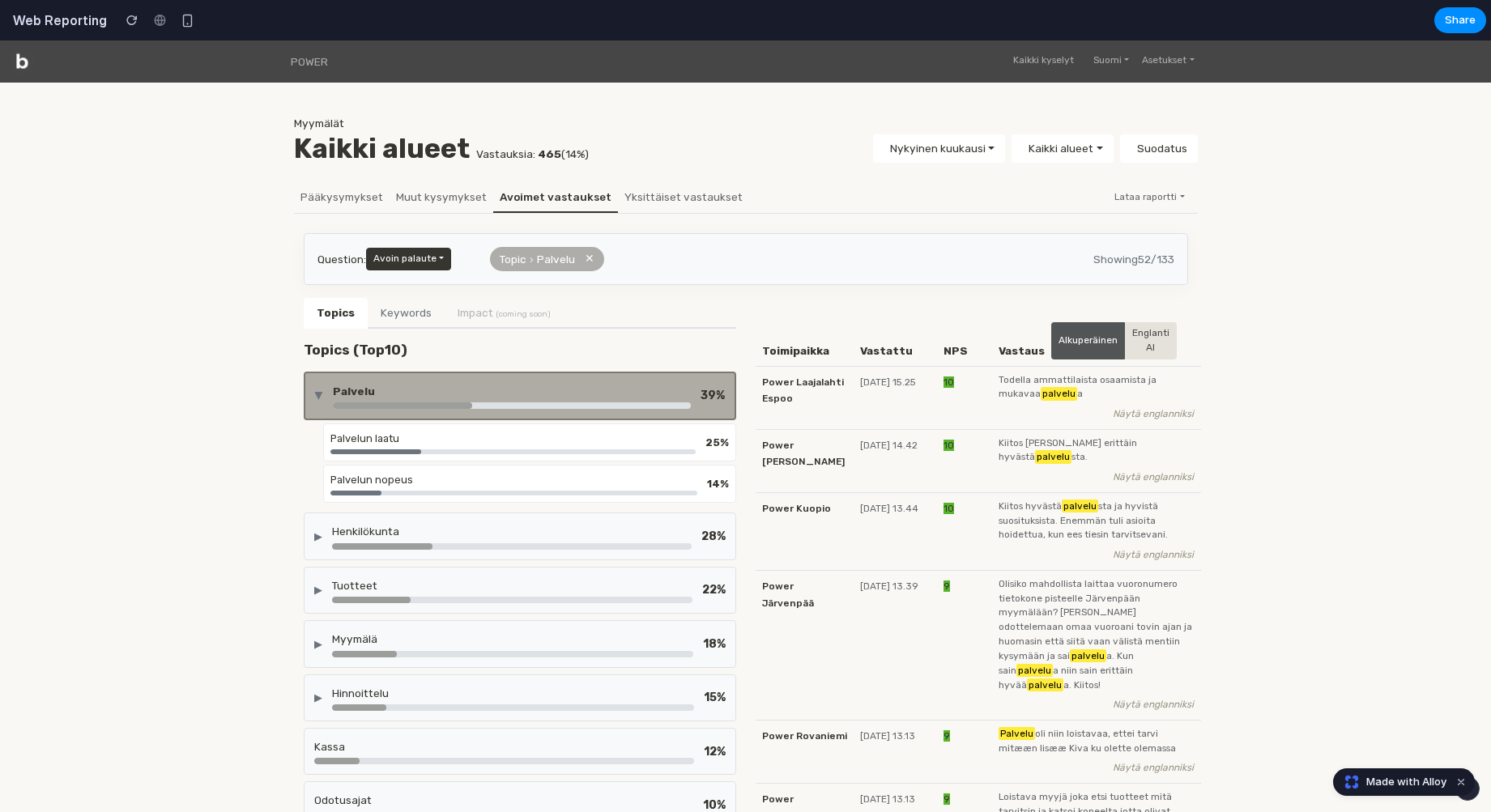
click at [328, 394] on div "▶ Palvelu 39 %" at bounding box center [519, 395] width 409 height 26
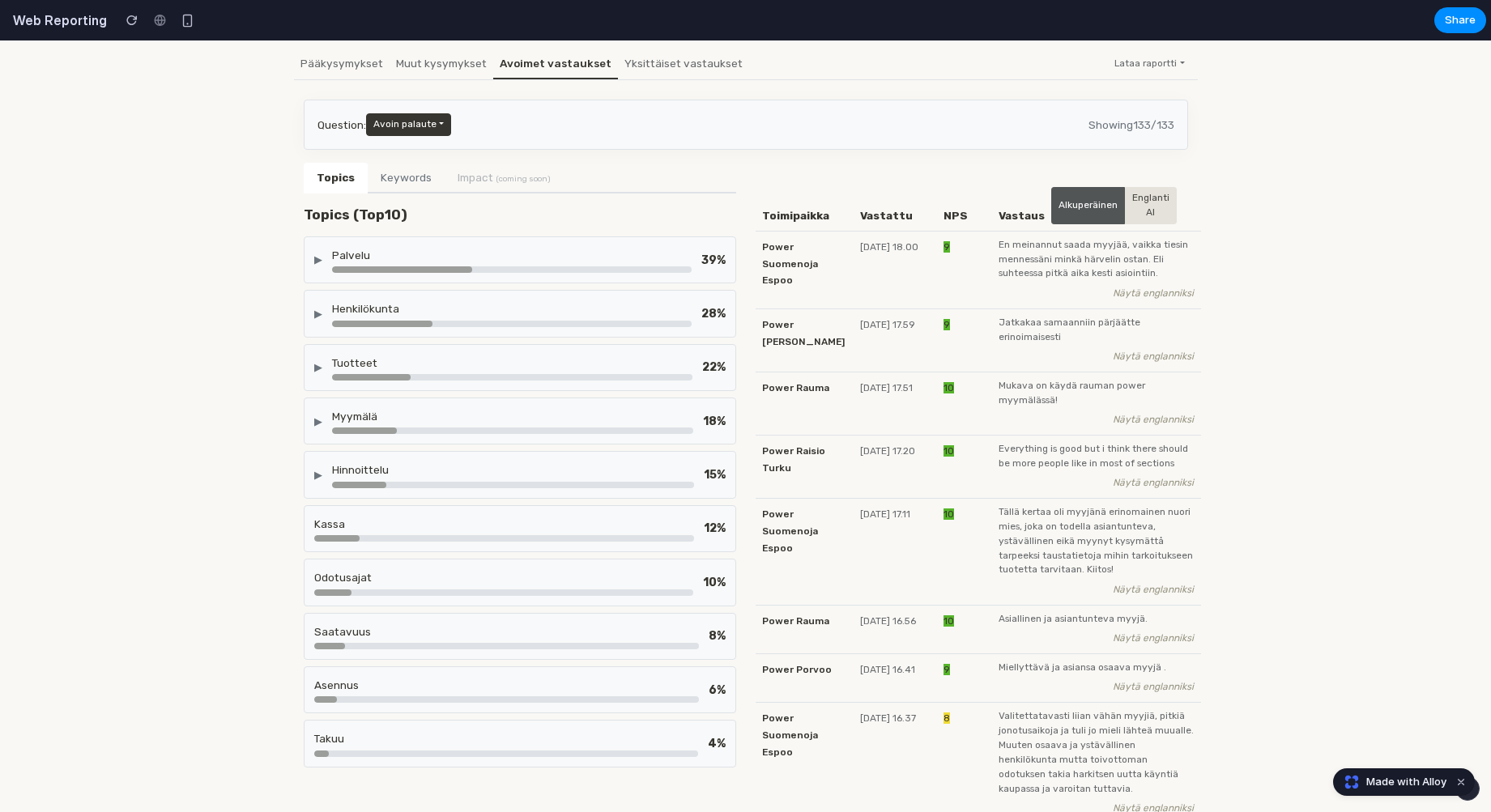
scroll to position [135, 0]
click at [568, 256] on div "Palvelu" at bounding box center [512, 254] width 360 height 16
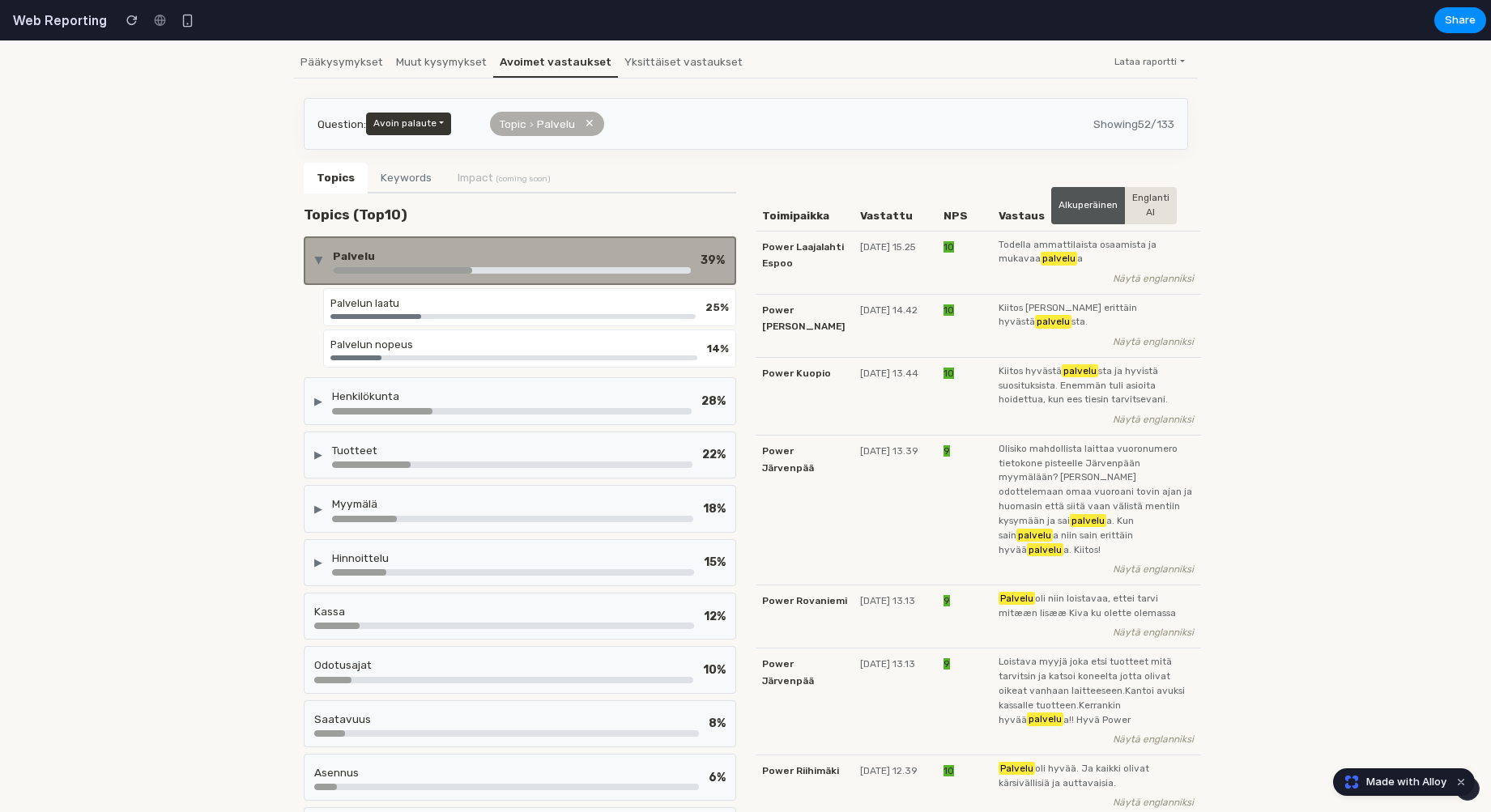
click at [568, 256] on div "Palvelu" at bounding box center [512, 256] width 358 height 16
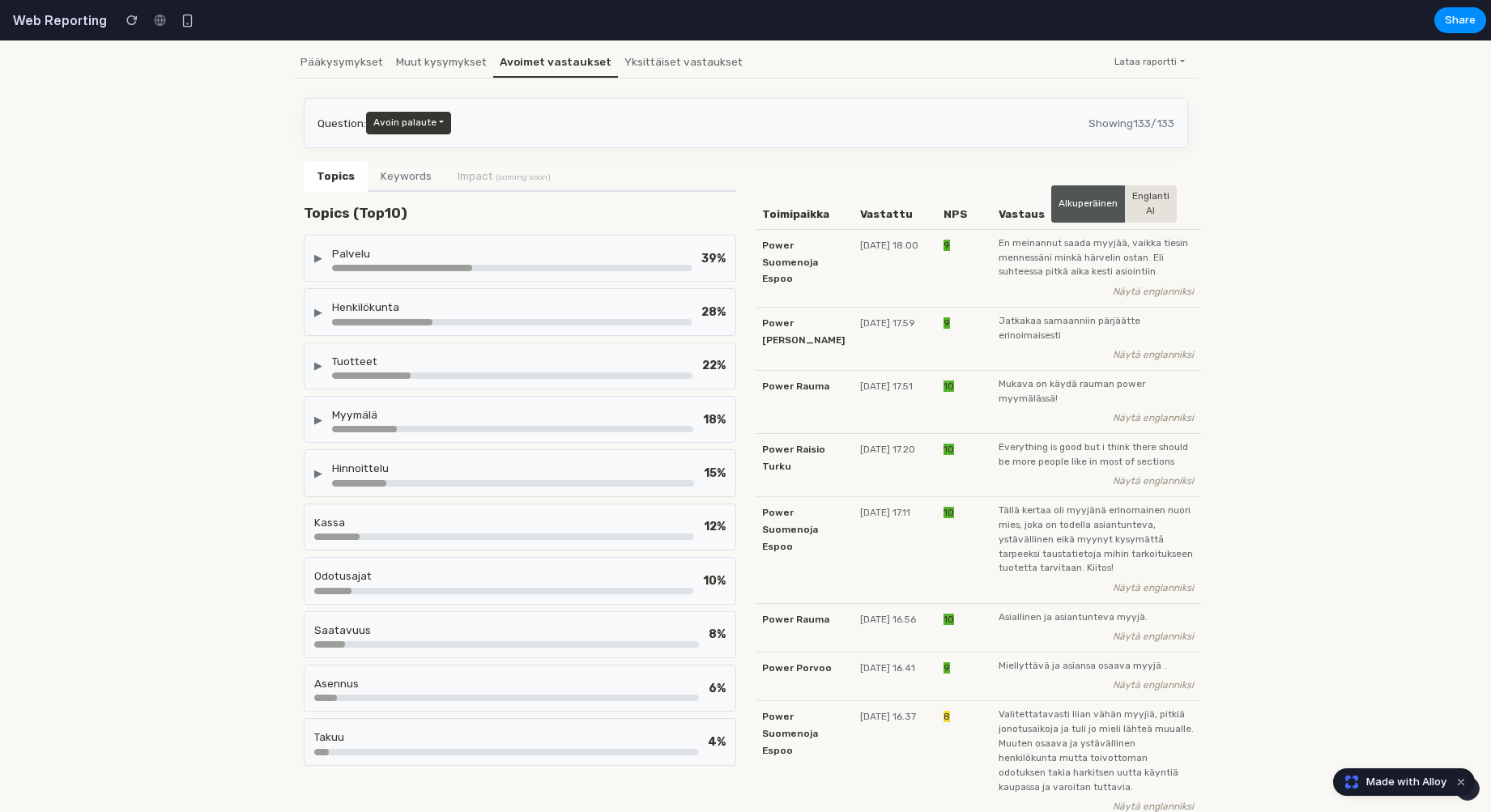
click at [543, 299] on div "Henkilökunta" at bounding box center [512, 307] width 360 height 16
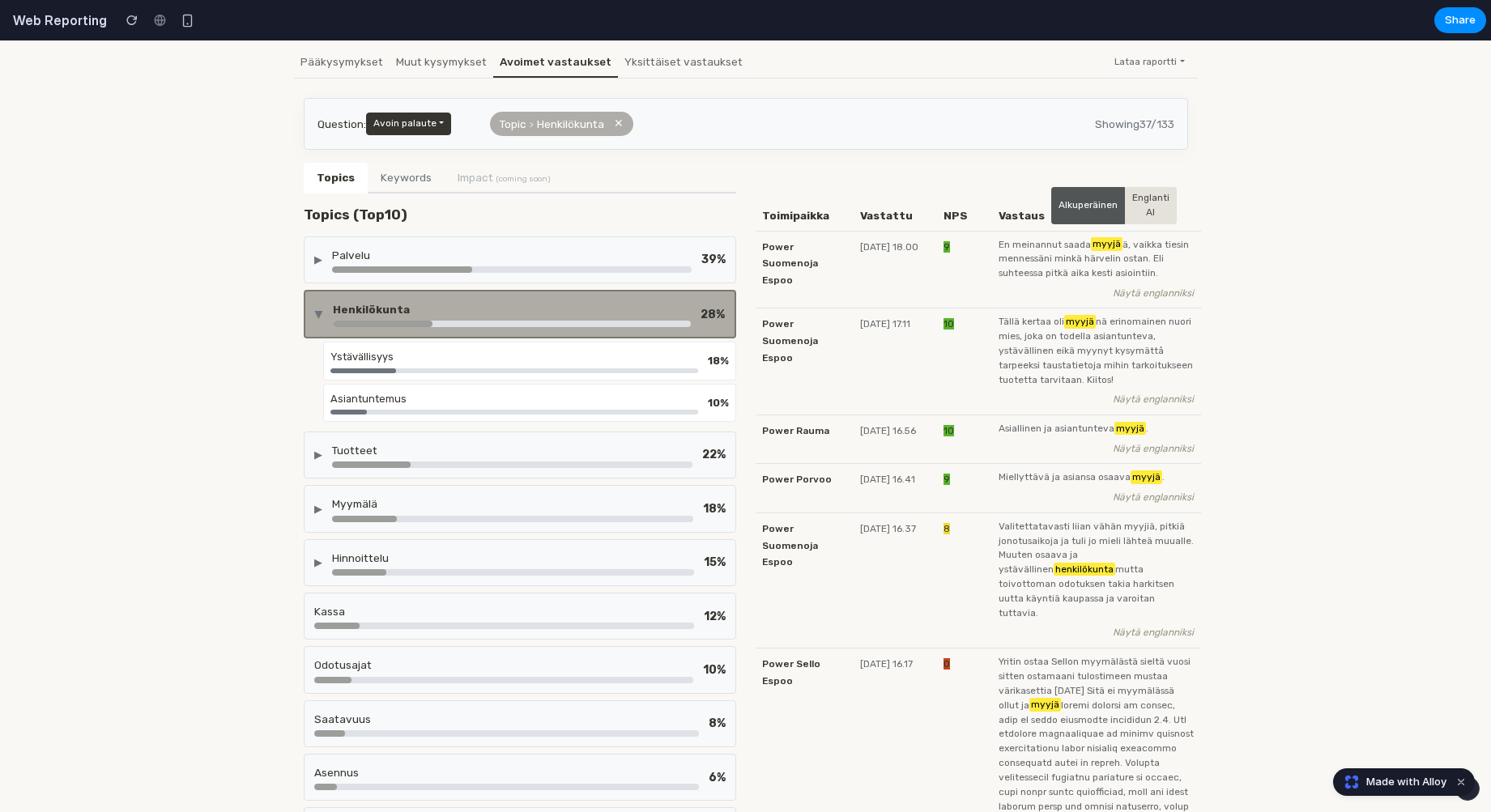
click at [543, 301] on div "Henkilökunta" at bounding box center [512, 310] width 358 height 16
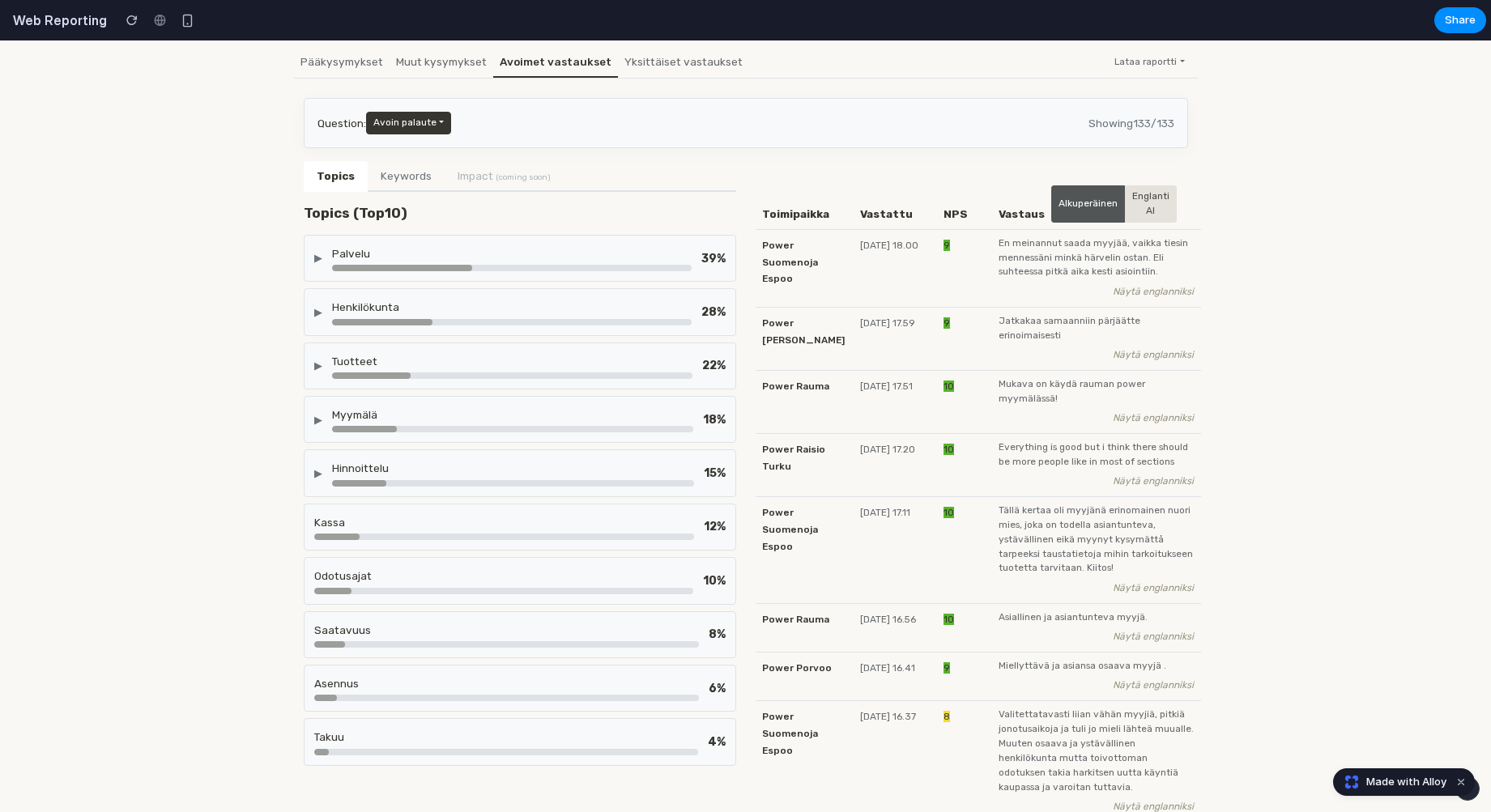
click at [543, 299] on div "Henkilökunta" at bounding box center [512, 307] width 360 height 16
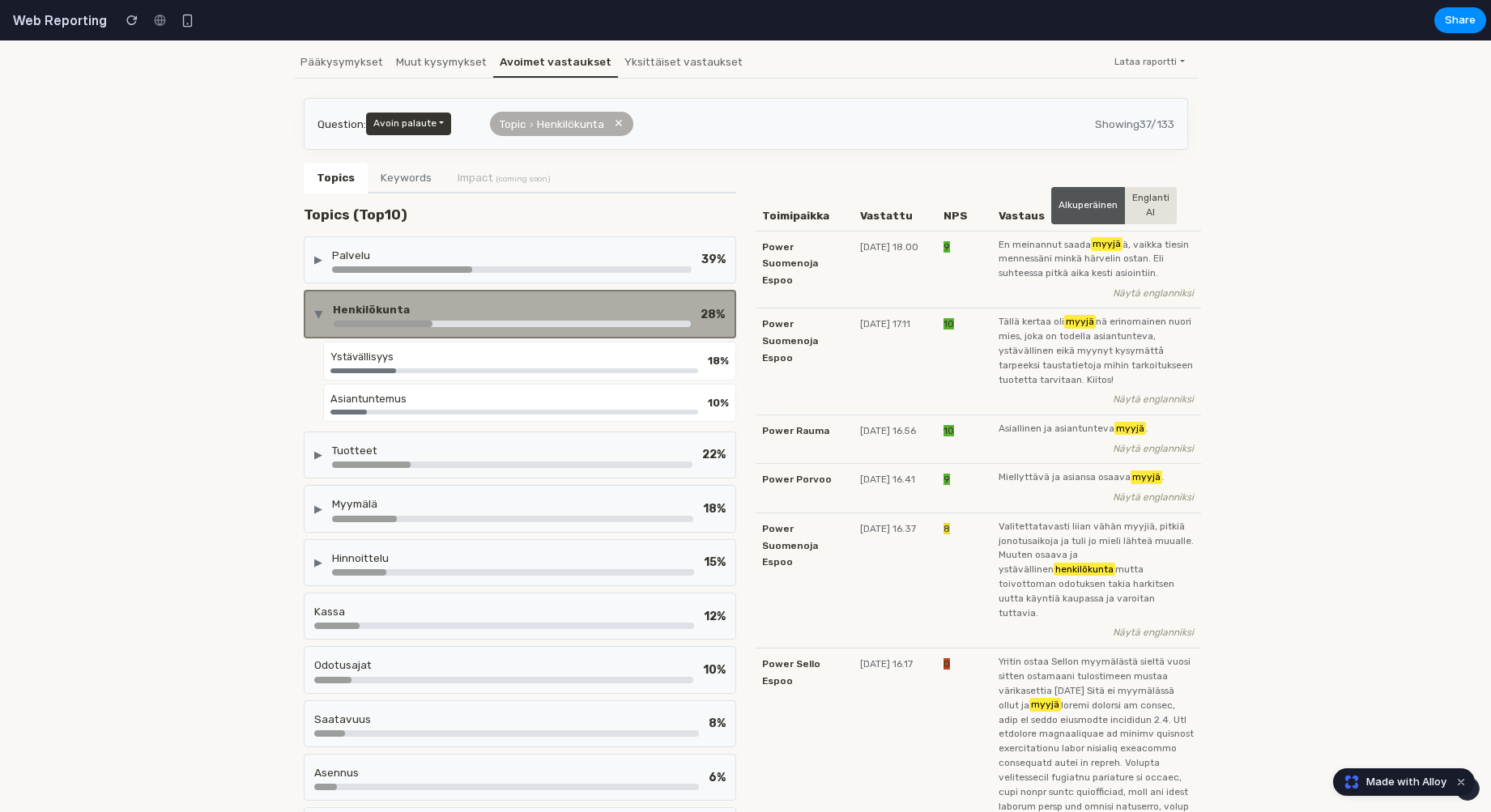
click at [543, 301] on div "Henkilökunta" at bounding box center [512, 310] width 358 height 16
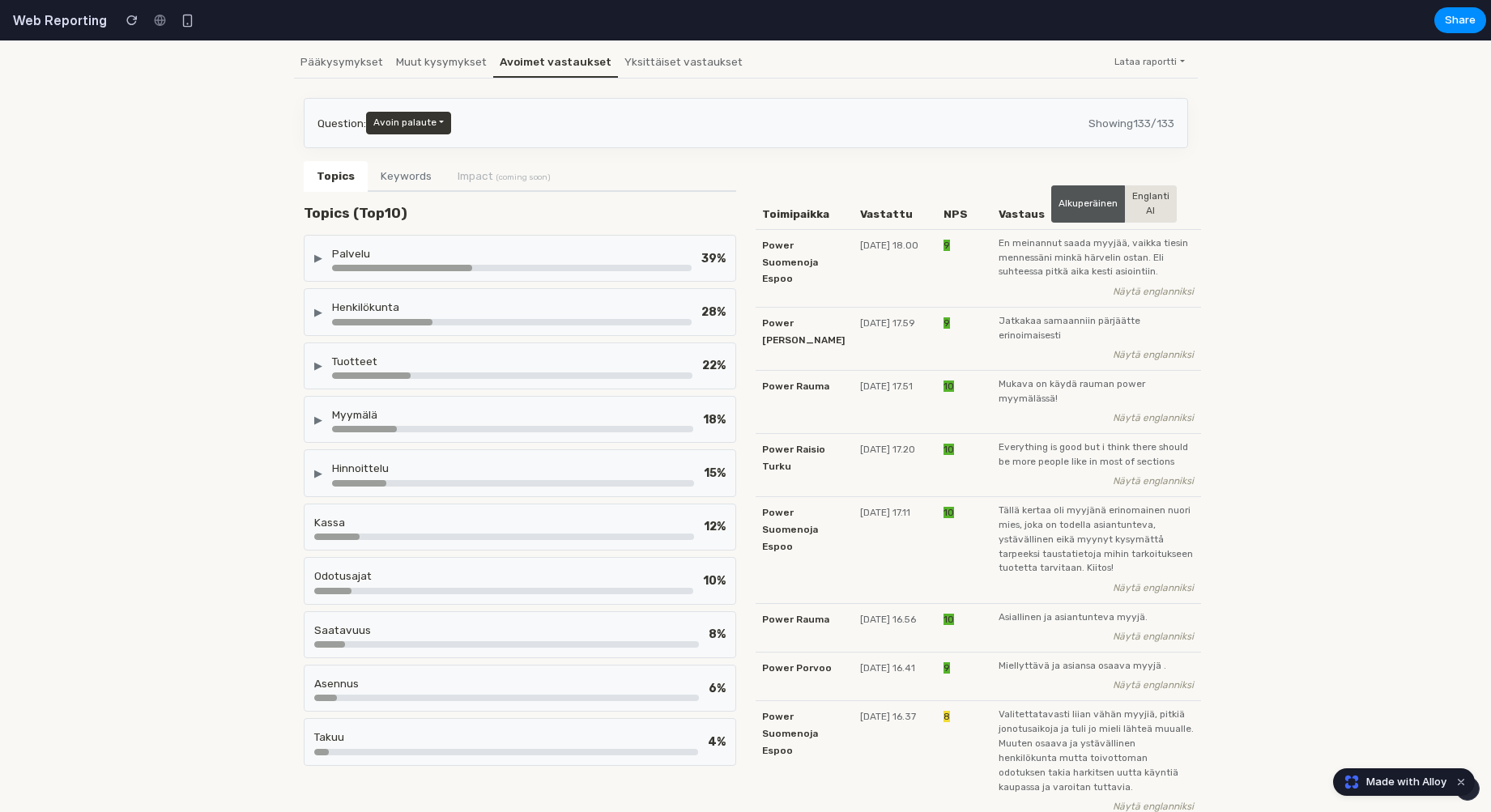
click at [532, 372] on div at bounding box center [512, 376] width 361 height 7
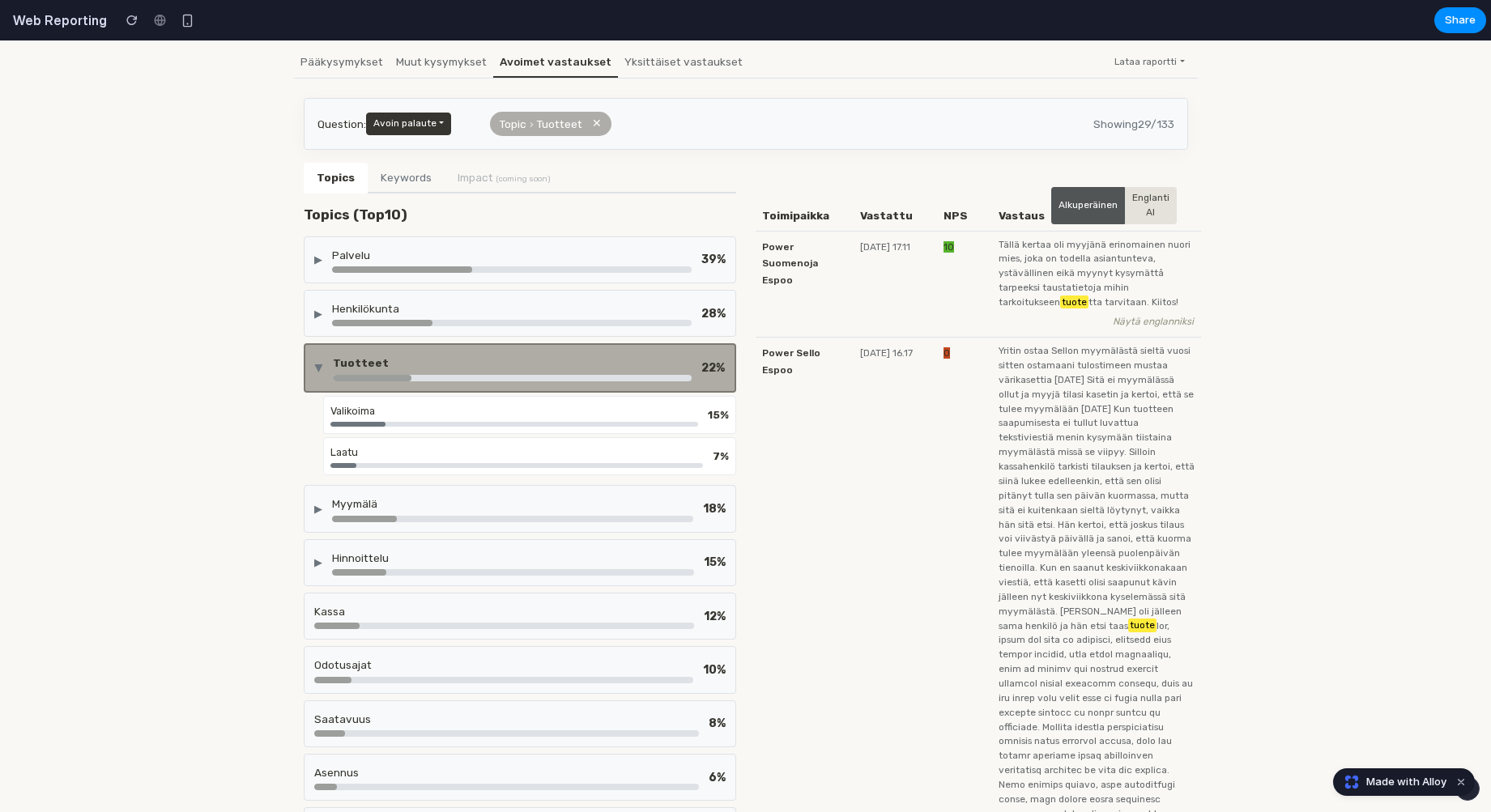
click at [532, 371] on div "Tuotteet" at bounding box center [512, 367] width 359 height 26
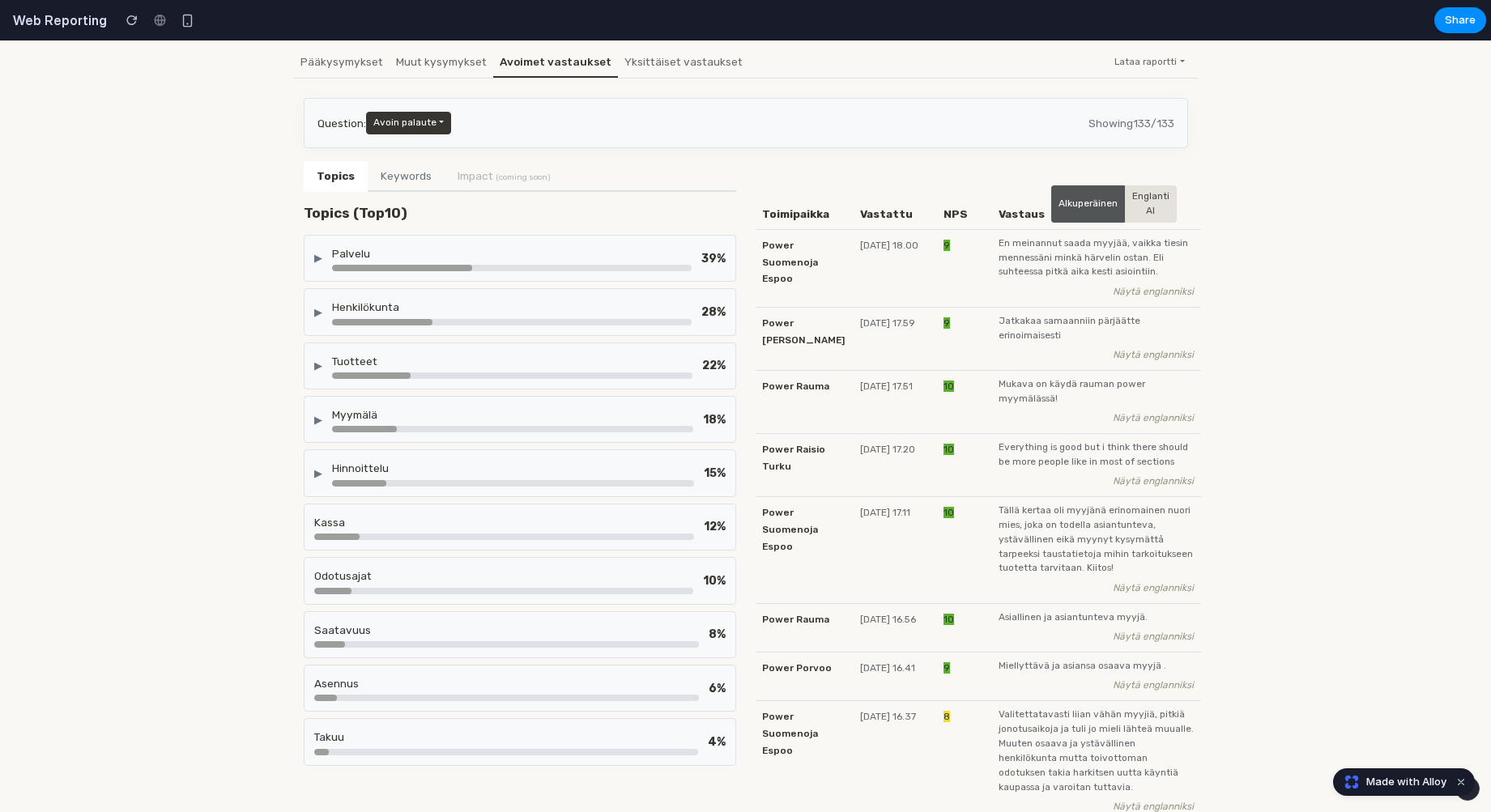
click at [517, 414] on div "Myymälä" at bounding box center [512, 415] width 361 height 16
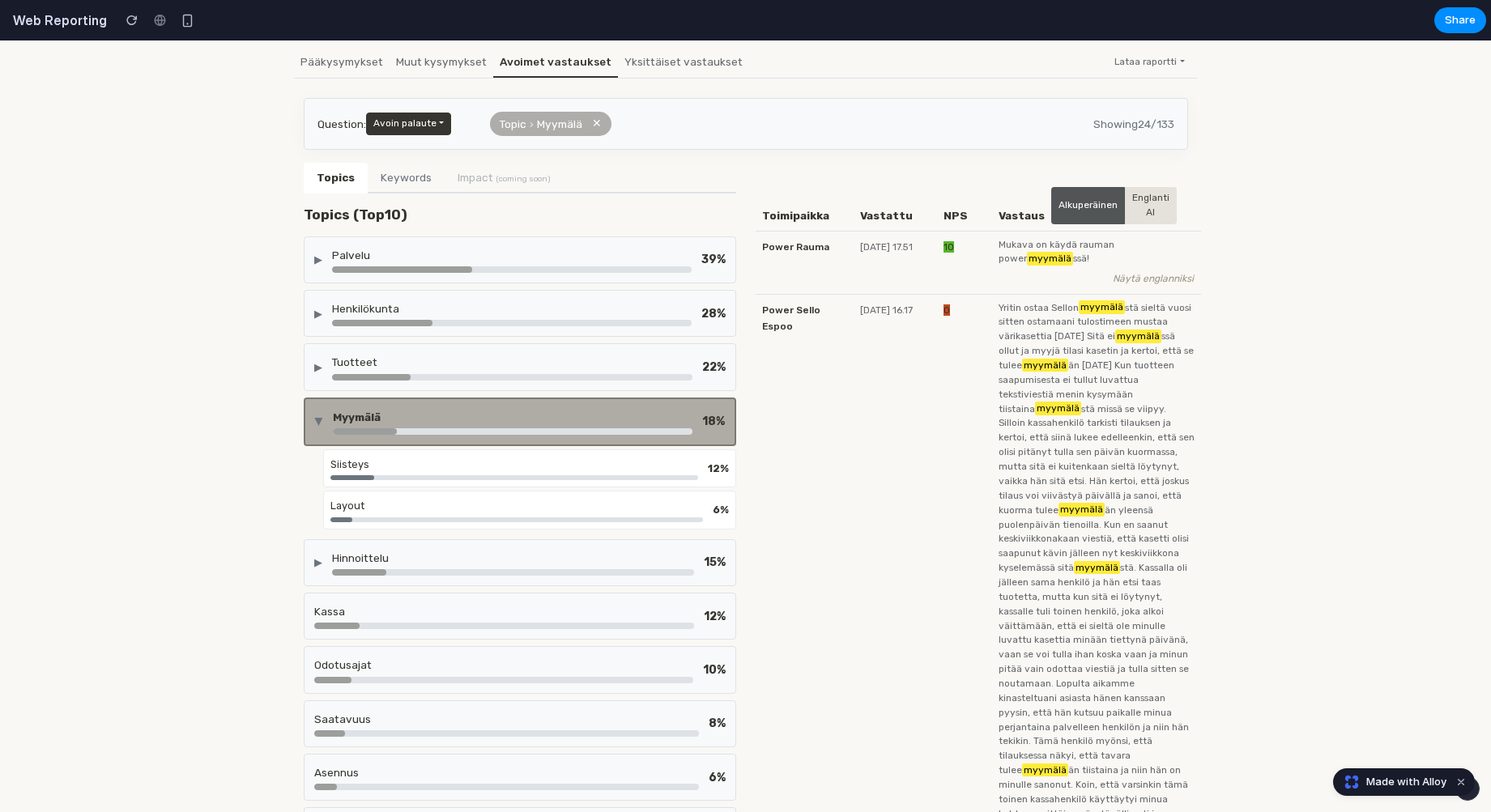
click at [512, 409] on div "Myymälä" at bounding box center [512, 418] width 360 height 16
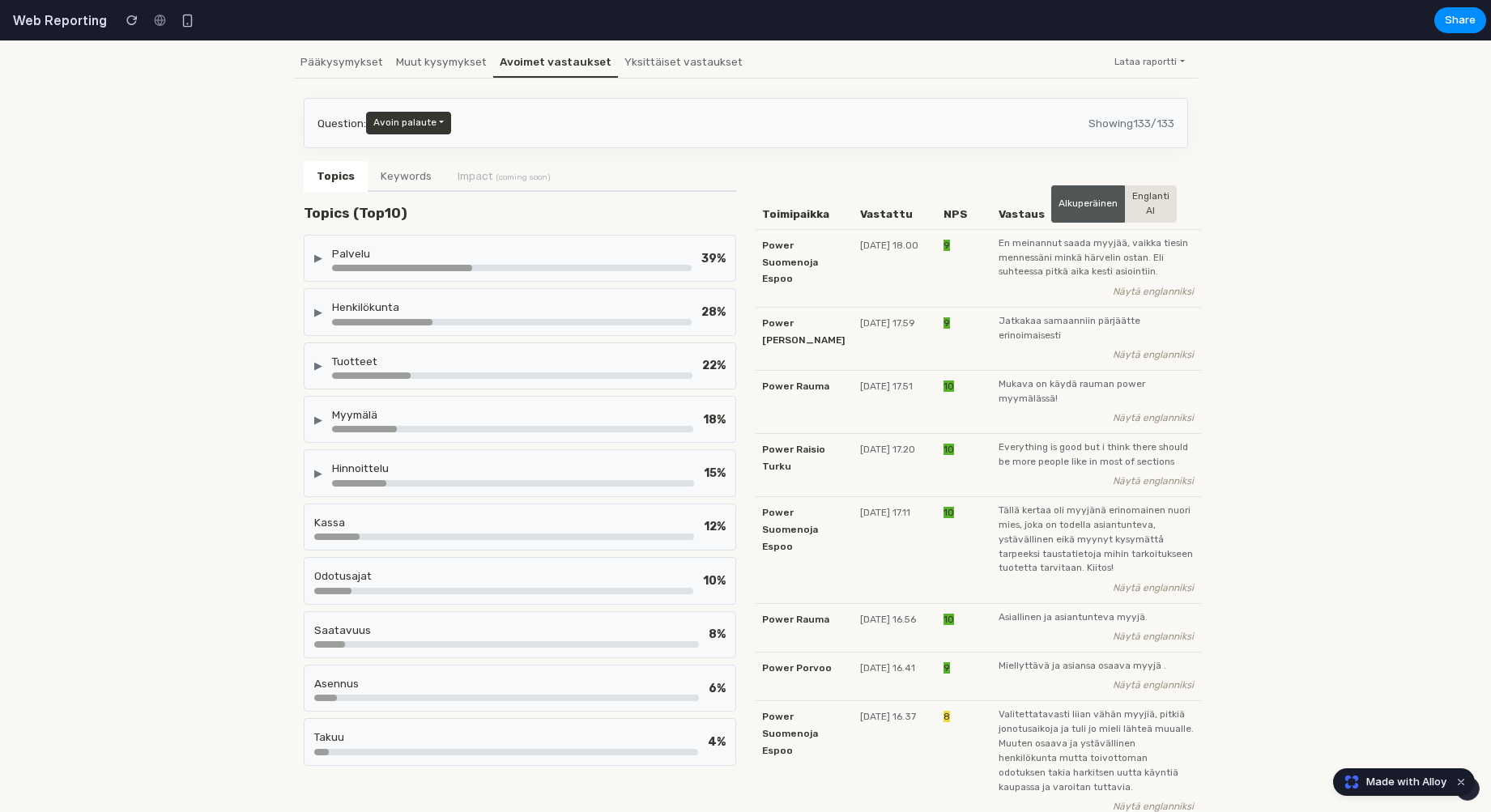
click at [492, 461] on div "Hinnoittelu" at bounding box center [512, 468] width 362 height 16
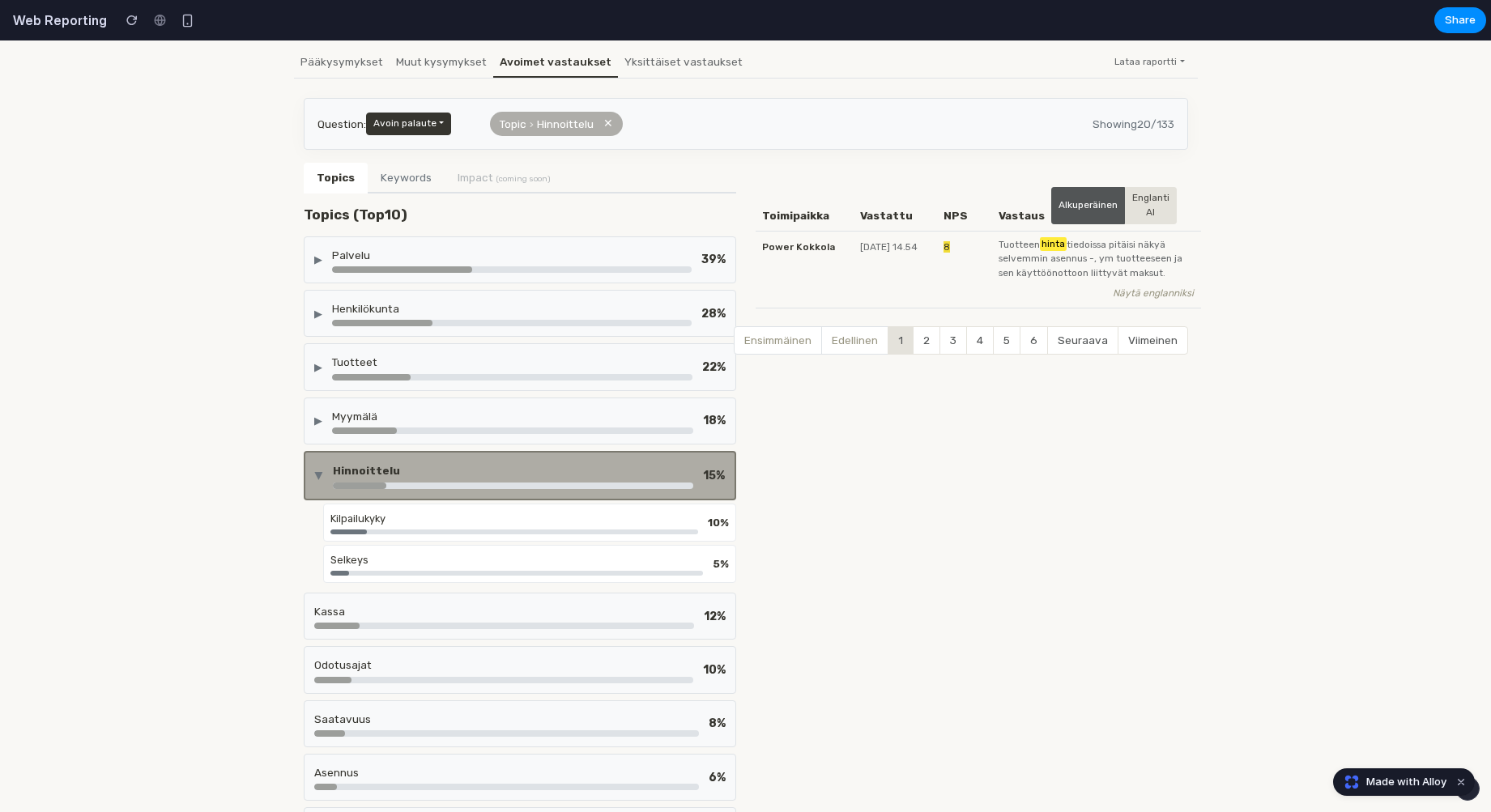
click at [492, 462] on div "Hinnoittelu" at bounding box center [513, 470] width 361 height 16
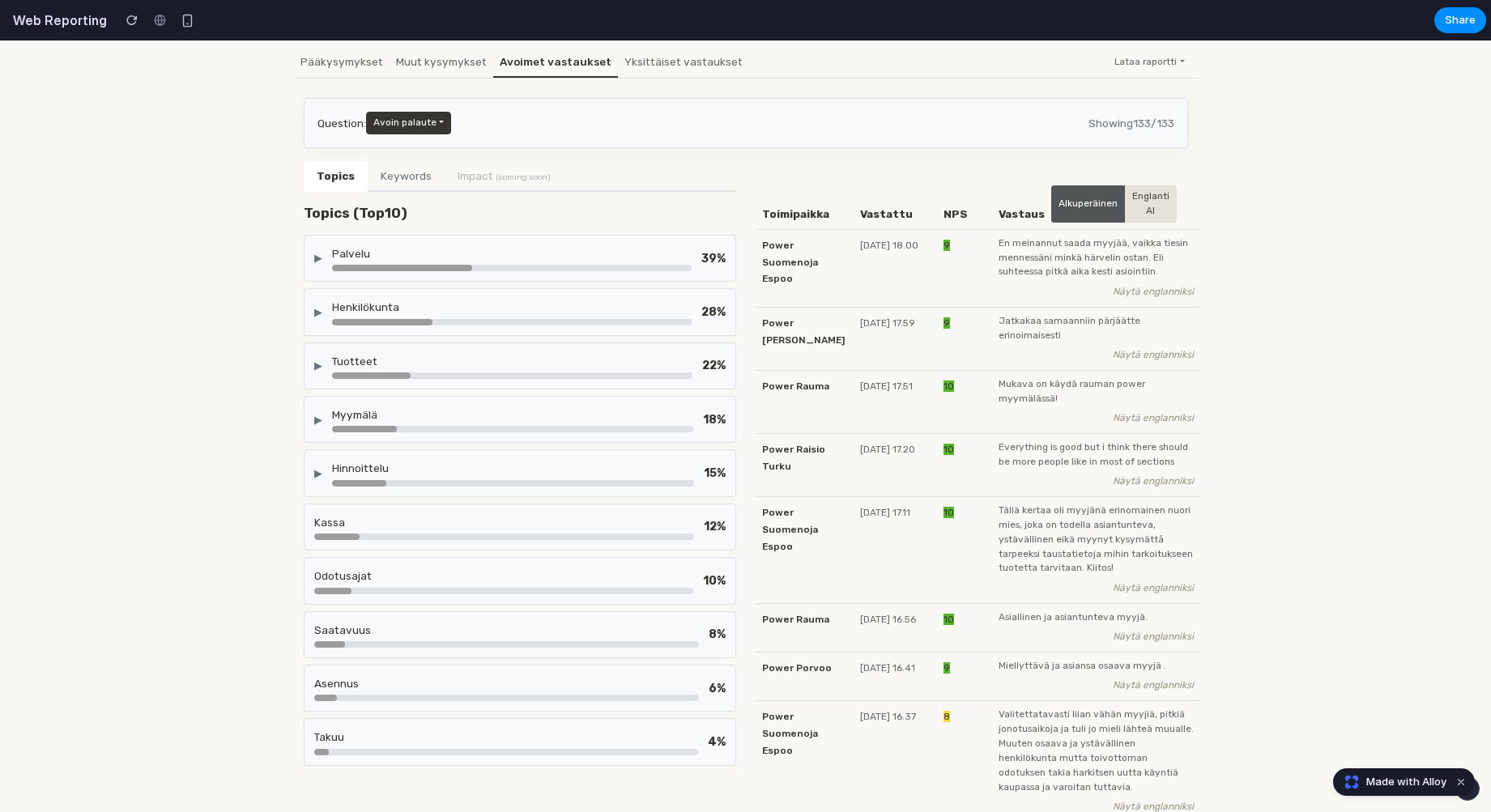
click at [484, 418] on div "Myymälä" at bounding box center [512, 415] width 361 height 16
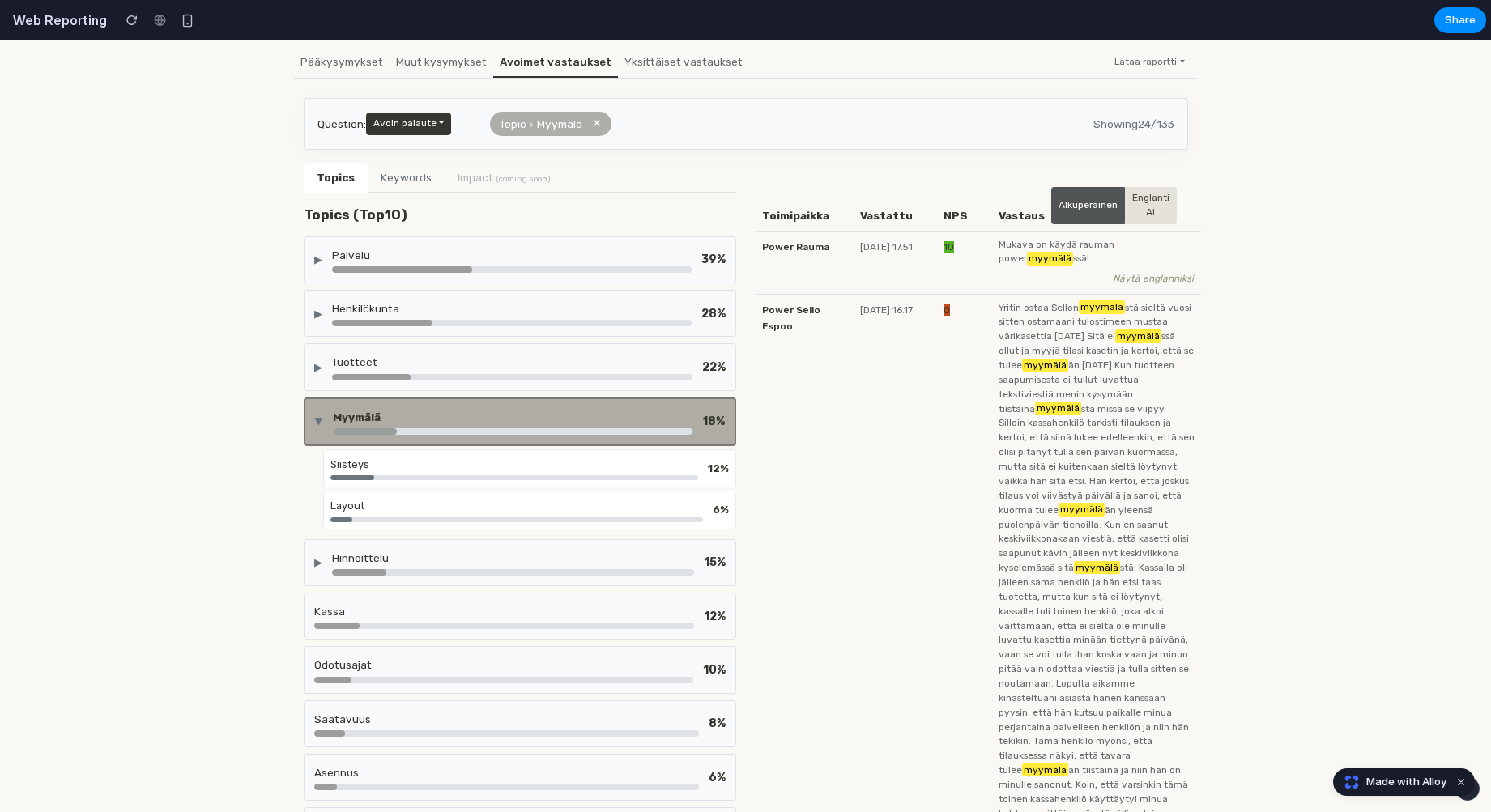
click at [484, 418] on div "Myymälä" at bounding box center [512, 418] width 360 height 16
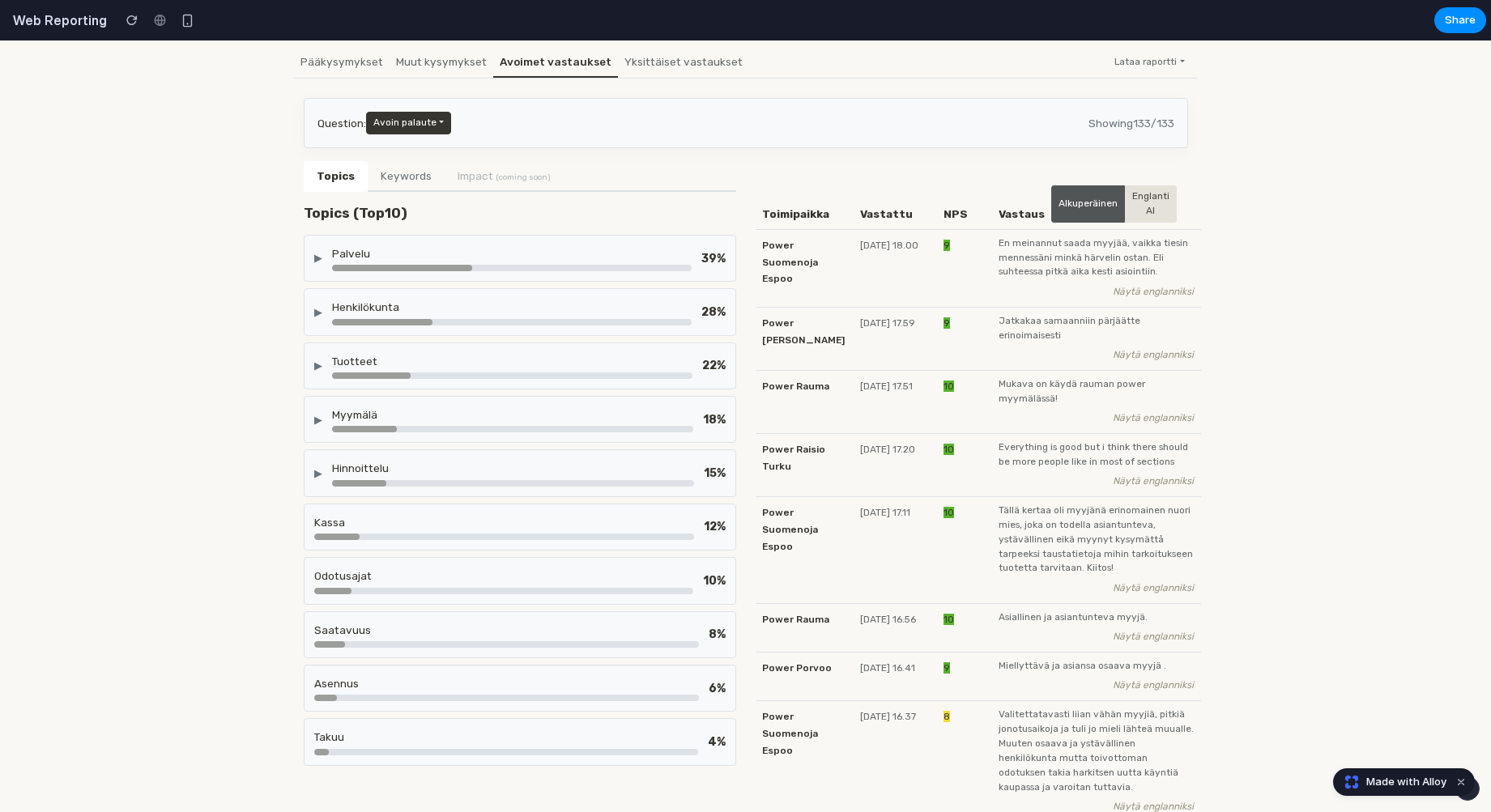
click at [484, 372] on div at bounding box center [512, 376] width 361 height 7
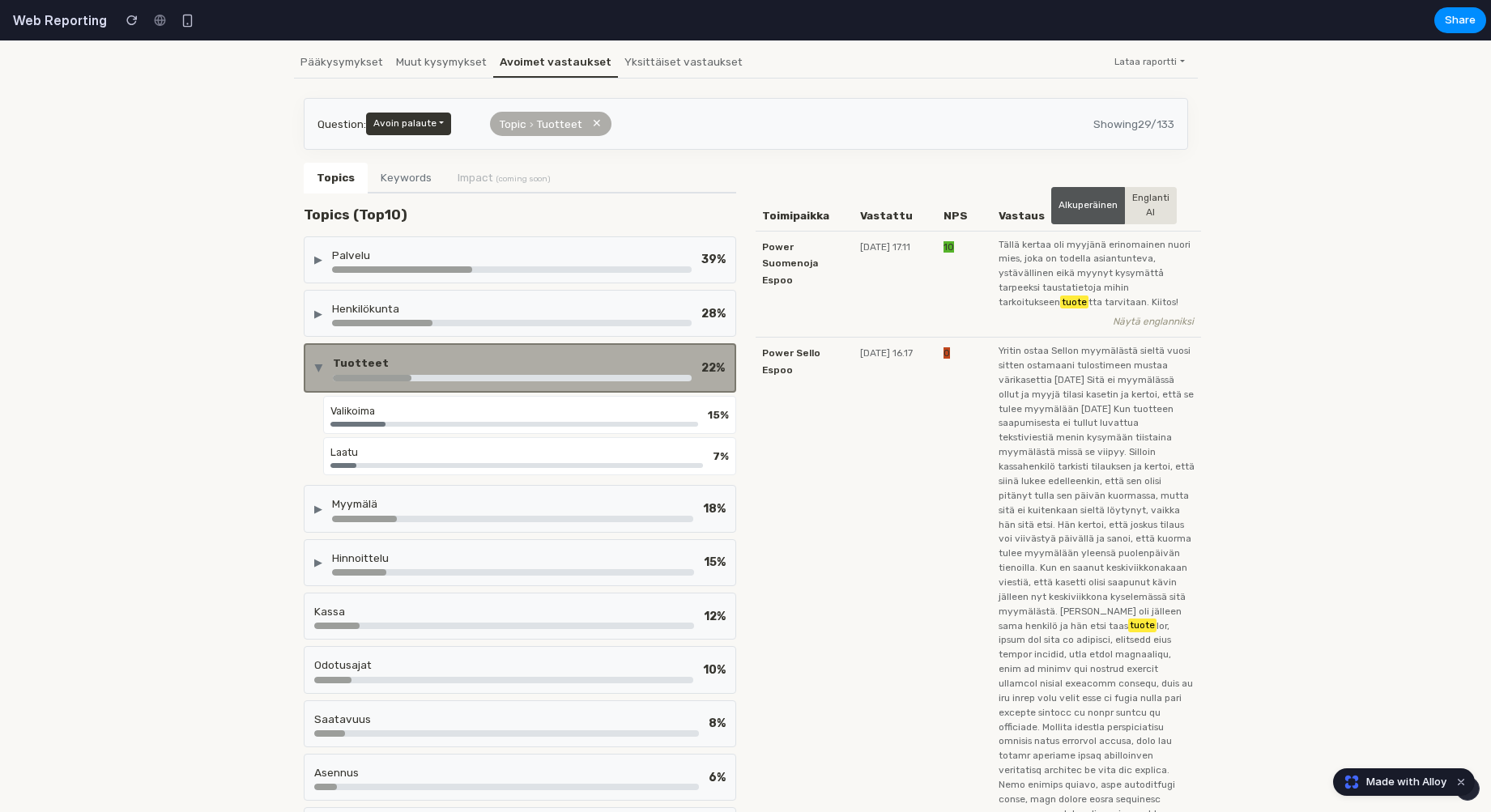
click at [493, 338] on div "▶ Palvelu 39 % ▶ Henkilökunta 28 % ▶ Tuotteet 22 % [DEMOGRAPHIC_DATA] 15 % Laat…" at bounding box center [520, 545] width 432 height 618
click at [484, 379] on div "▶ Tuotteet 22 %" at bounding box center [520, 367] width 432 height 49
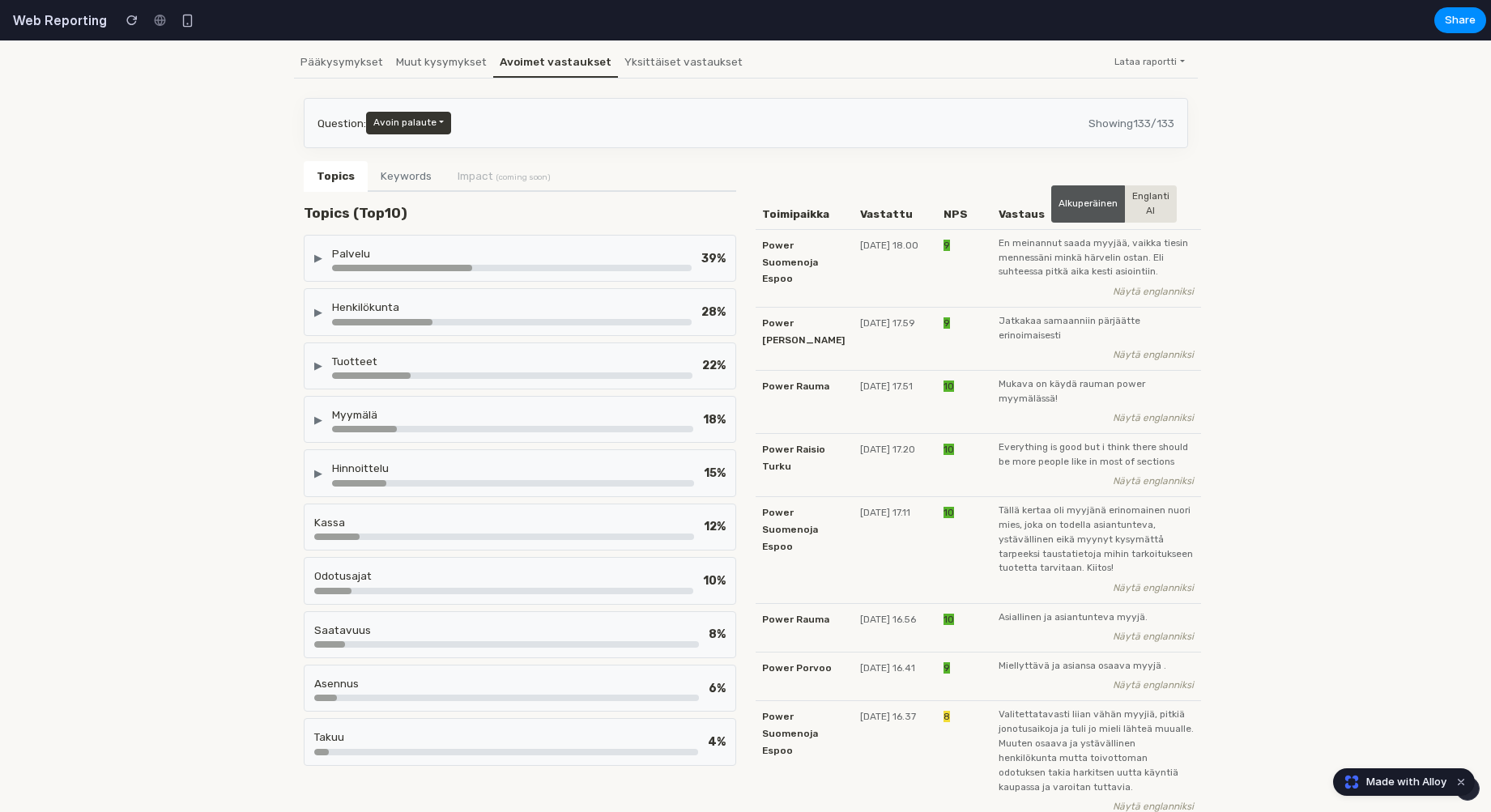
click at [484, 320] on div at bounding box center [512, 322] width 360 height 7
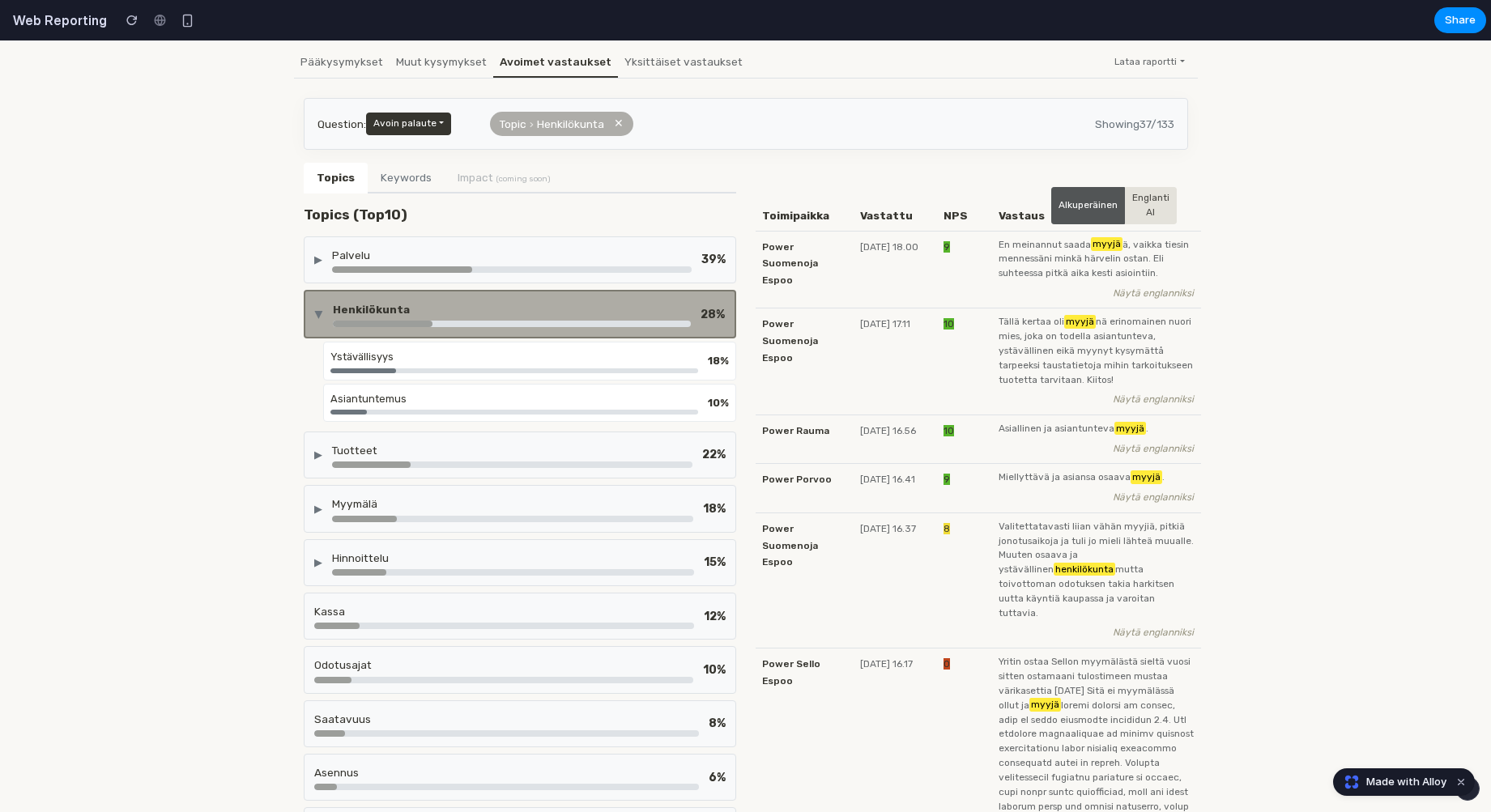
click at [484, 320] on div at bounding box center [512, 324] width 358 height 7
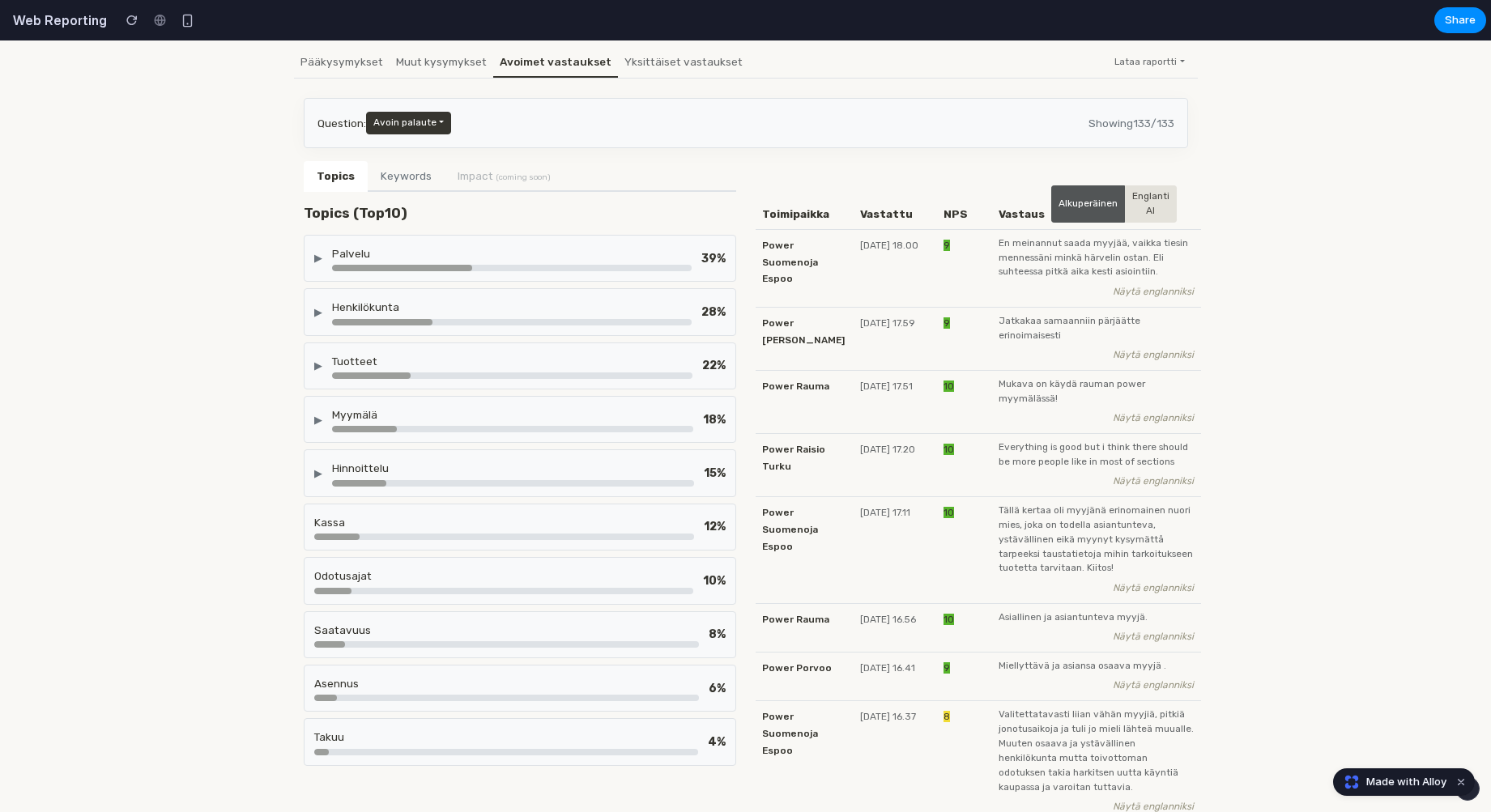
click at [514, 254] on div "Palvelu" at bounding box center [512, 254] width 360 height 16
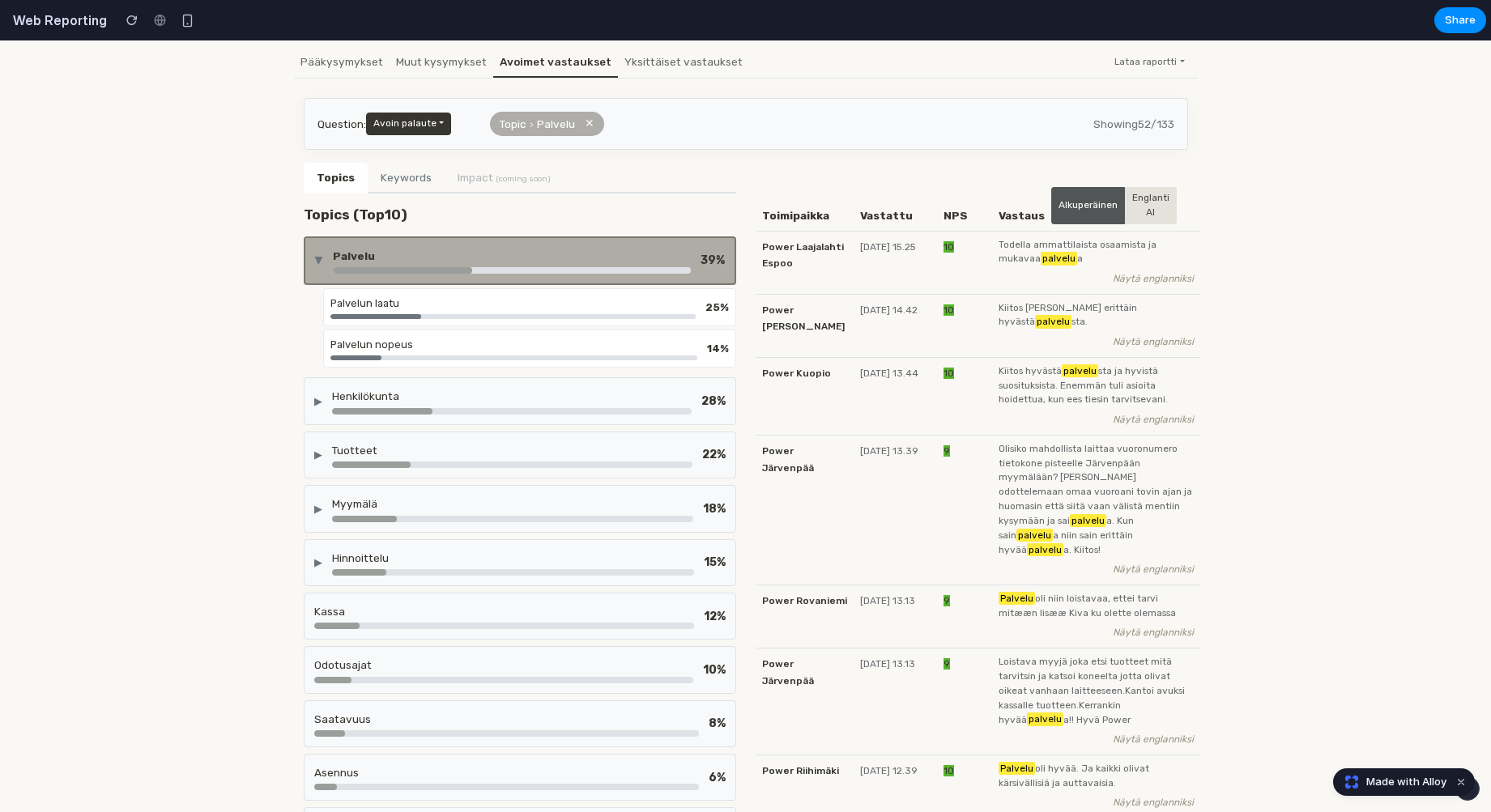
click at [514, 254] on div "Palvelu" at bounding box center [512, 256] width 358 height 16
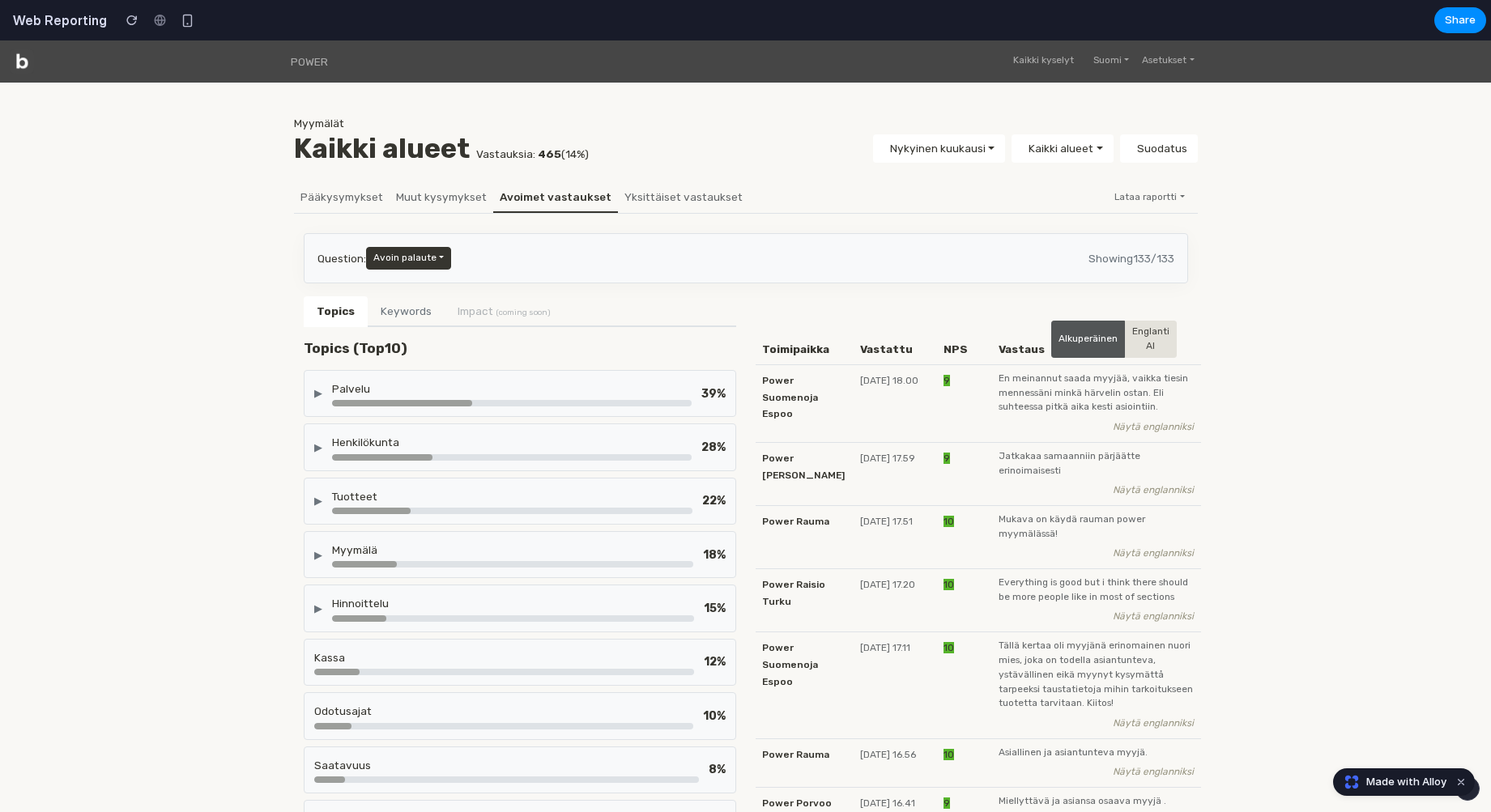
scroll to position [0, 0]
